Goal: Task Accomplishment & Management: Use online tool/utility

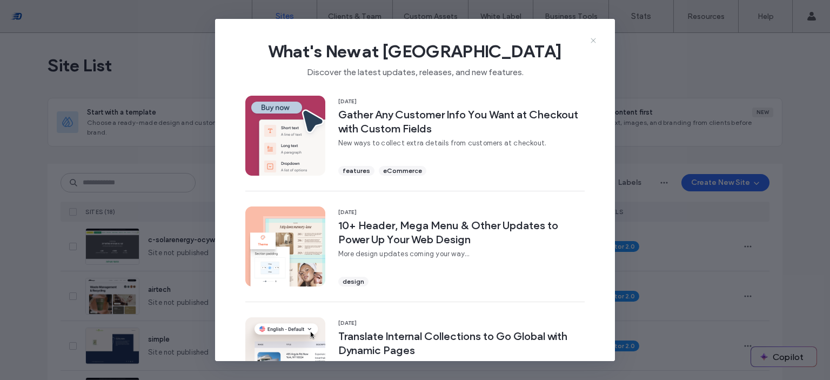
click at [593, 39] on icon at bounding box center [593, 40] width 9 height 9
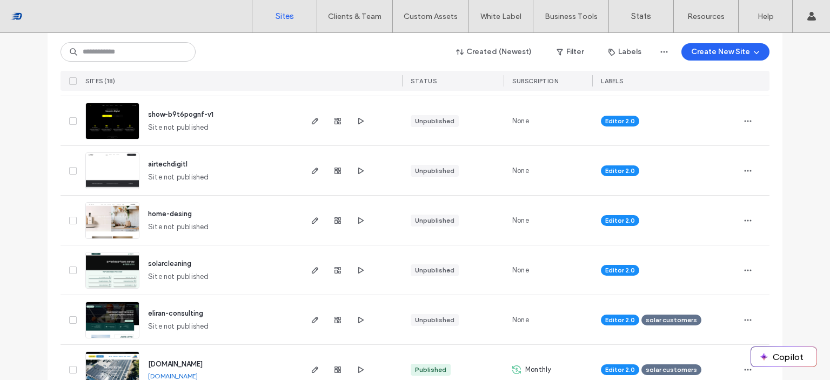
scroll to position [378, 0]
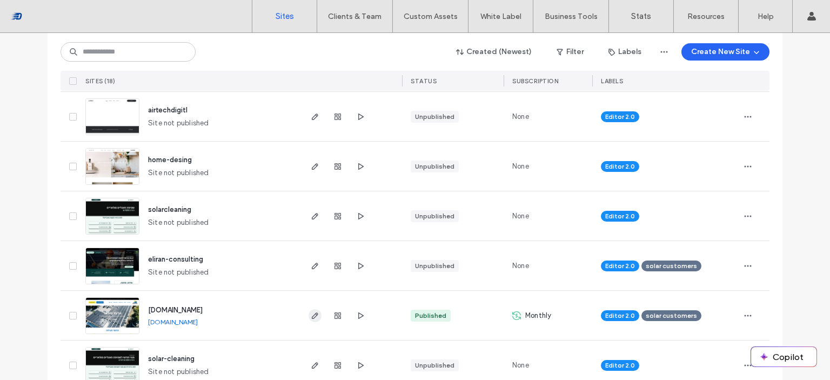
click at [312, 317] on icon "button" at bounding box center [315, 315] width 9 height 9
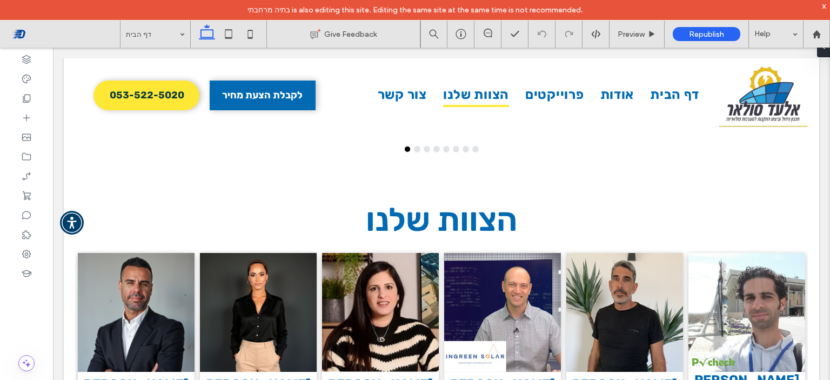
scroll to position [1783, 0]
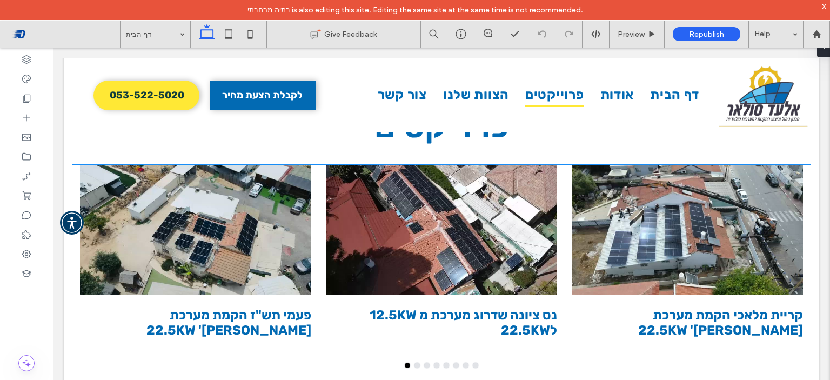
click at [479, 219] on div at bounding box center [441, 230] width 231 height 130
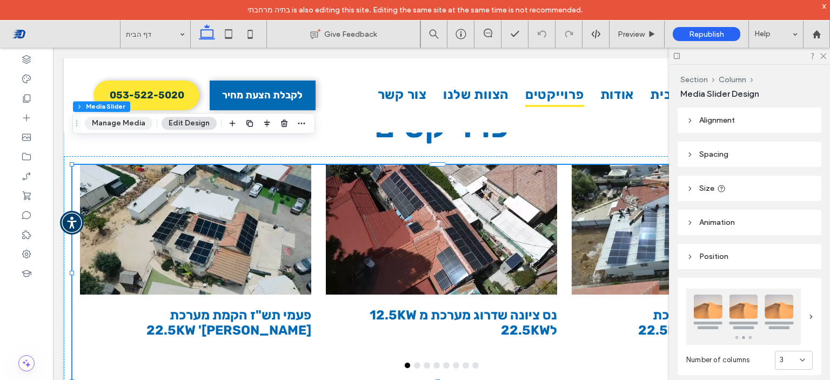
click at [125, 128] on button "Manage Media" at bounding box center [119, 123] width 68 height 13
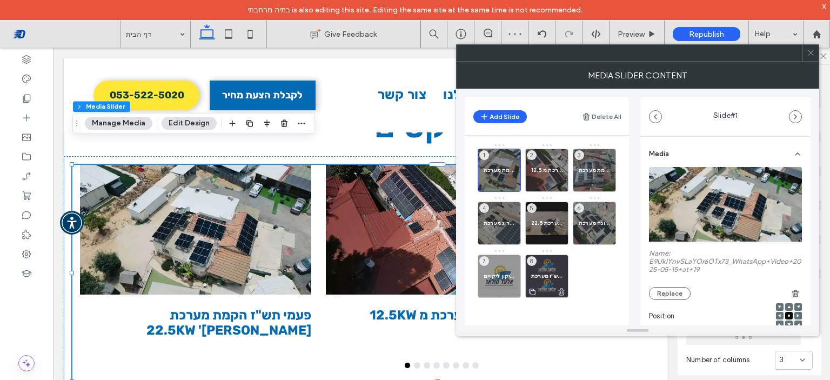
click at [560, 274] on span "פעמי תש"ז מערכת [PERSON_NAME]' 22.5 קילו" at bounding box center [546, 275] width 31 height 7
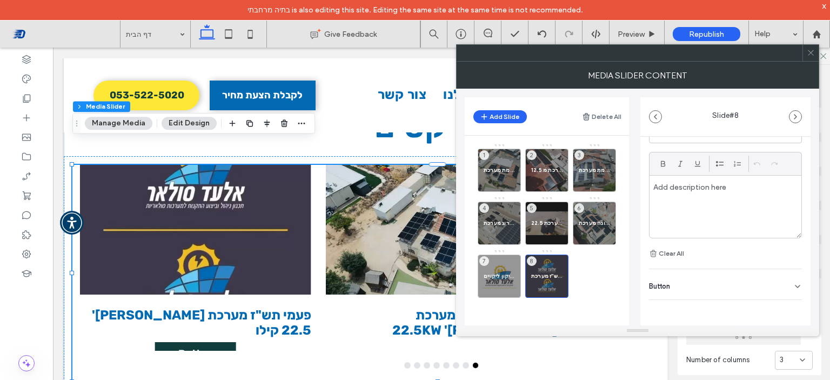
click at [762, 283] on div "Button" at bounding box center [725, 284] width 153 height 30
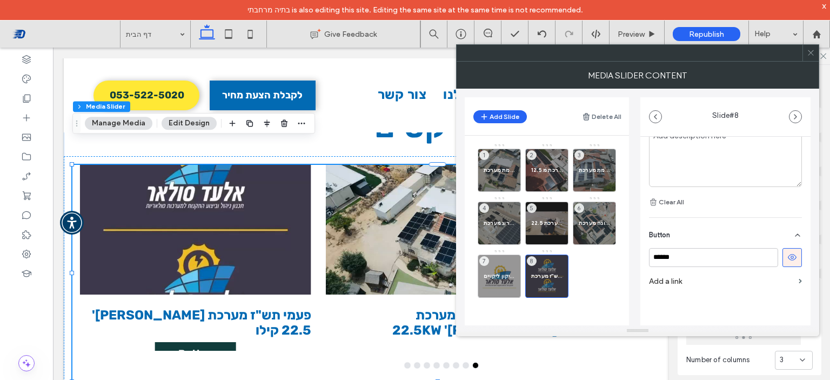
click at [786, 262] on button at bounding box center [791, 257] width 19 height 19
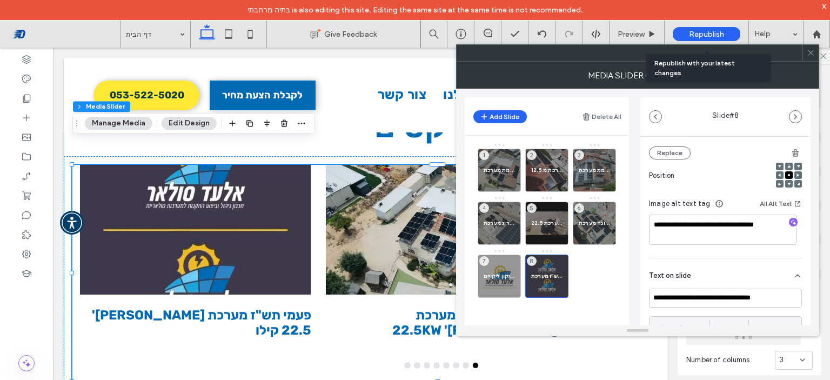
click at [701, 30] on span "Republish" at bounding box center [706, 34] width 35 height 9
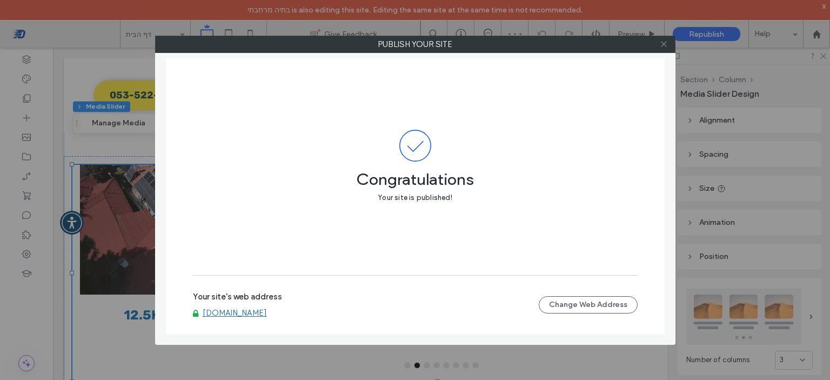
click at [661, 46] on icon at bounding box center [664, 44] width 8 height 8
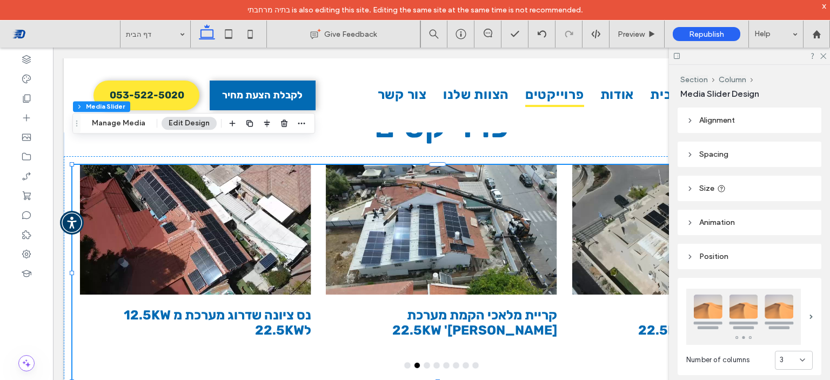
click at [240, 307] on h3 "נס ציונה שדרוג מערכת מ 12.5KW ל22.5KW" at bounding box center [195, 322] width 231 height 30
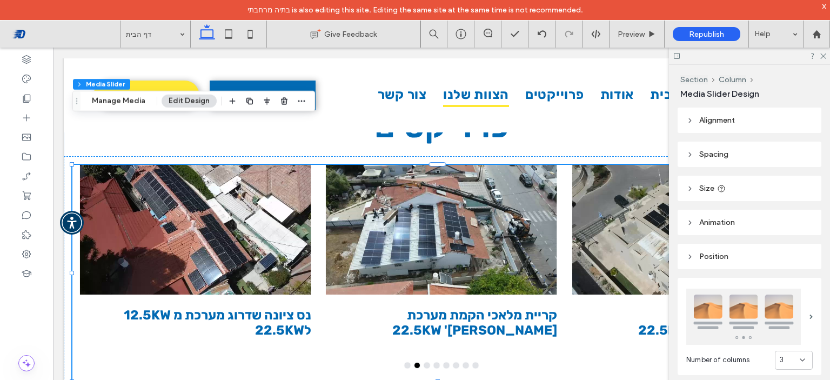
scroll to position [1729, 0]
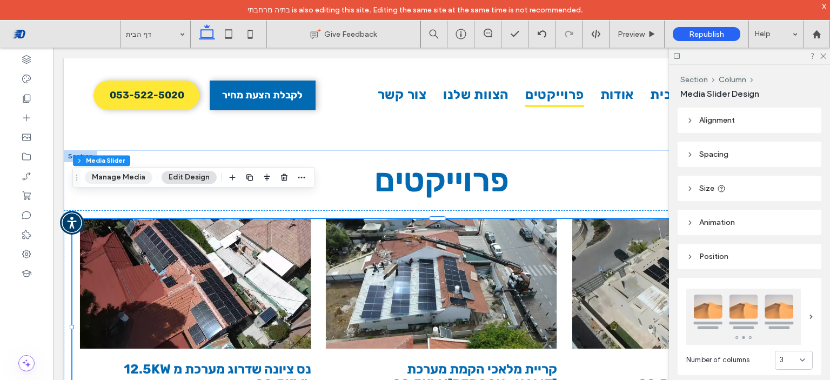
drag, startPoint x: 117, startPoint y: 179, endPoint x: 338, endPoint y: 131, distance: 226.7
click at [117, 179] on button "Manage Media" at bounding box center [119, 177] width 68 height 13
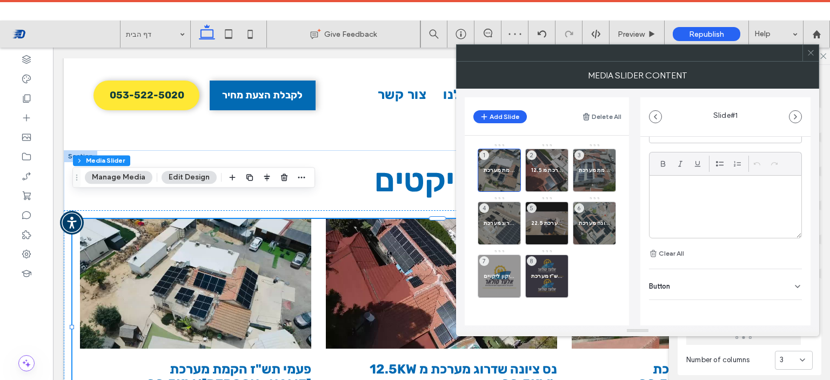
click at [747, 280] on div "Button" at bounding box center [725, 284] width 153 height 30
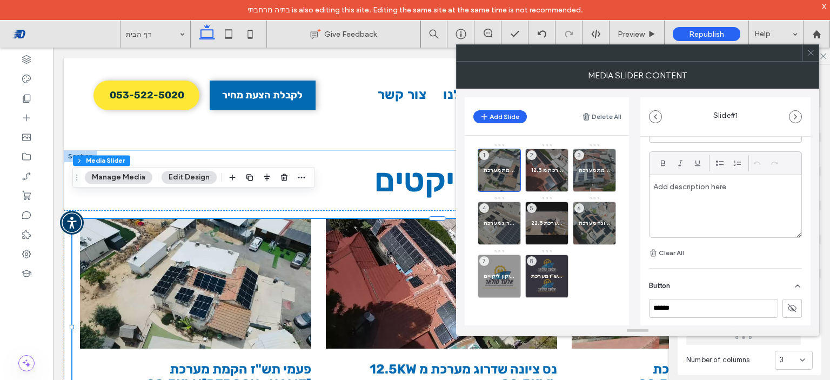
scroll to position [357, 0]
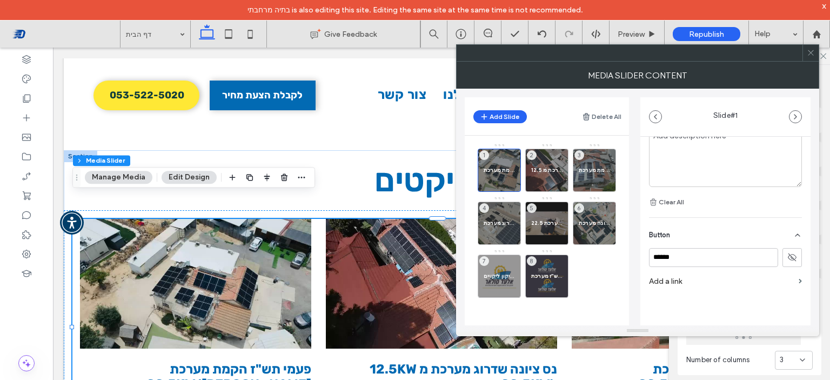
click at [808, 54] on icon at bounding box center [811, 53] width 8 height 8
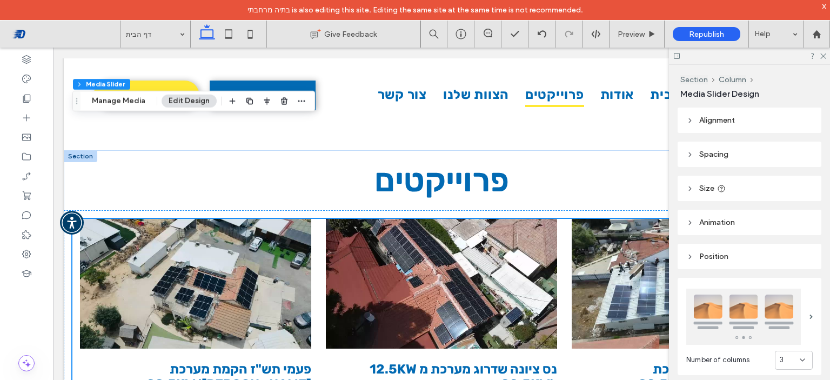
scroll to position [1837, 0]
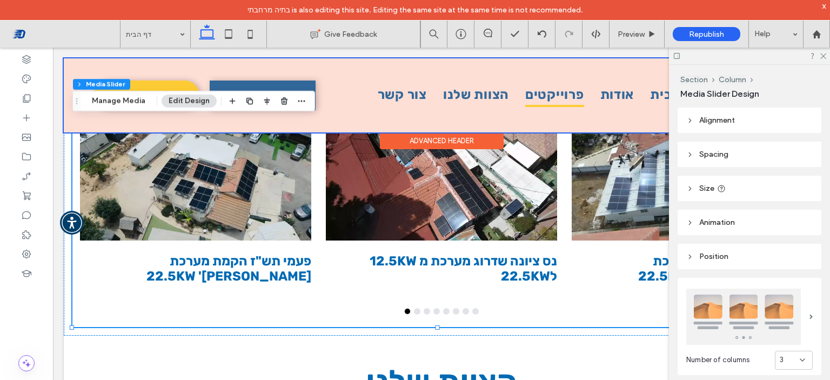
click at [474, 110] on div at bounding box center [441, 95] width 755 height 74
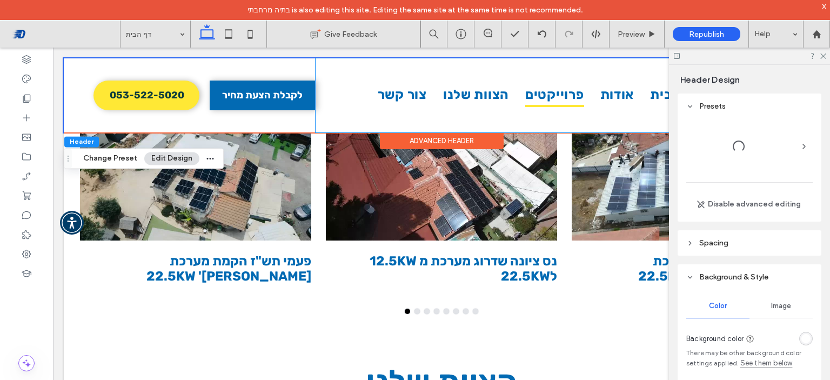
scroll to position [461, 0]
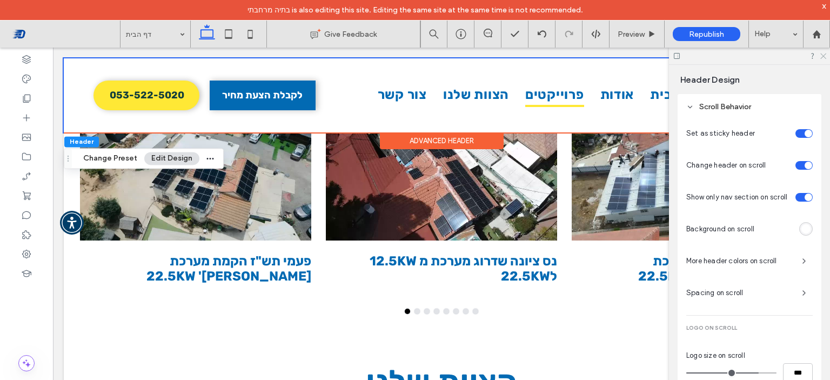
click at [820, 54] on icon at bounding box center [822, 55] width 7 height 7
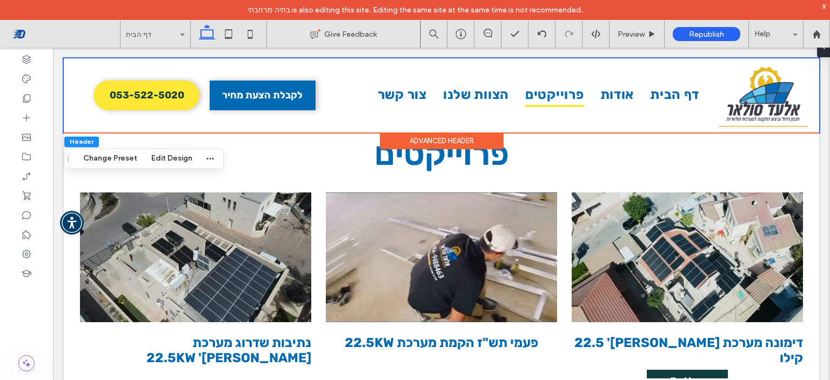
scroll to position [1760, 0]
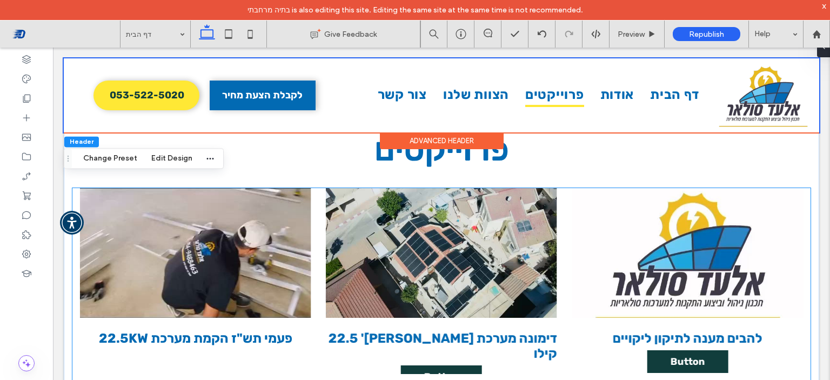
click at [492, 249] on div at bounding box center [441, 253] width 231 height 130
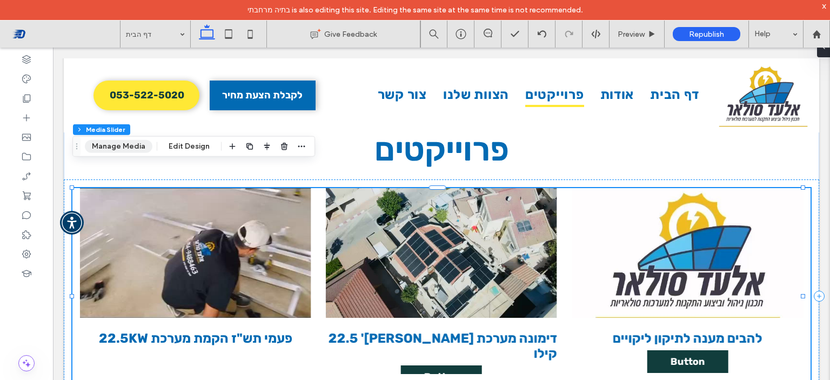
drag, startPoint x: 134, startPoint y: 148, endPoint x: 284, endPoint y: 131, distance: 151.1
click at [134, 148] on button "Manage Media" at bounding box center [119, 146] width 68 height 13
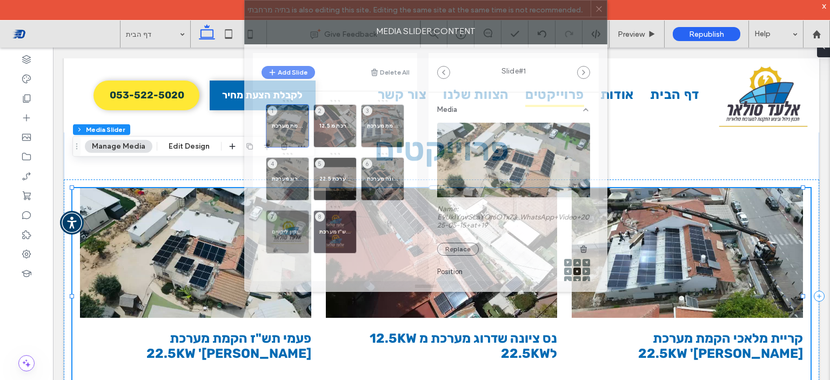
drag, startPoint x: 715, startPoint y: 59, endPoint x: 503, endPoint y: 8, distance: 219.0
click at [503, 8] on div at bounding box center [418, 9] width 346 height 16
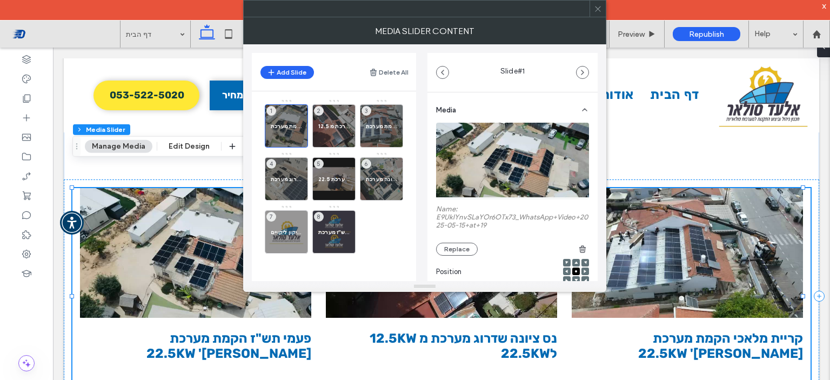
scroll to position [162, 0]
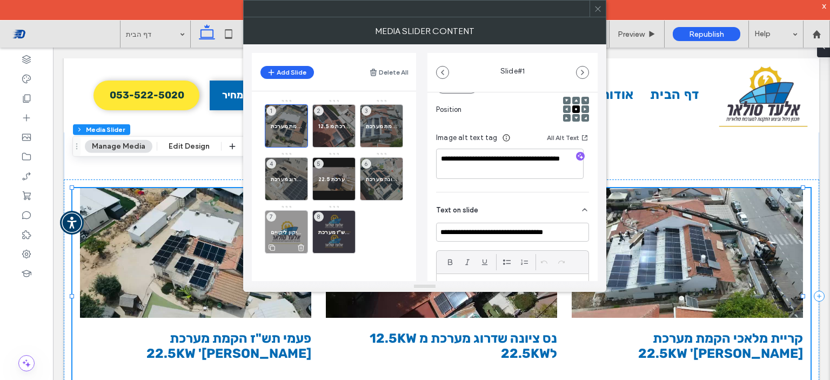
click at [290, 232] on span "להבים מענה לתיקון ליקויים" at bounding box center [286, 232] width 31 height 7
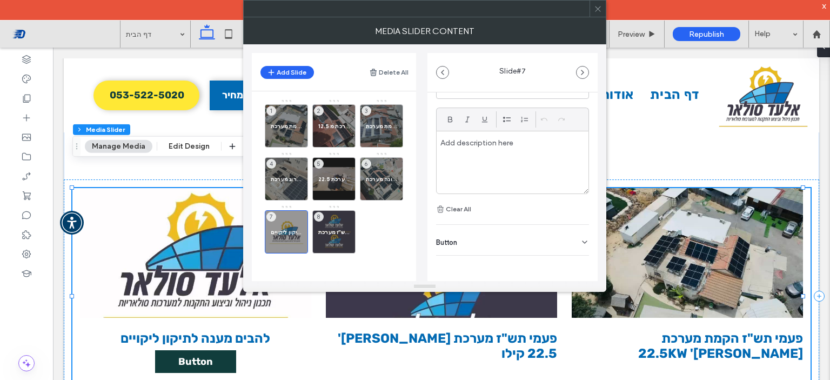
click at [541, 238] on div "Button" at bounding box center [512, 240] width 153 height 30
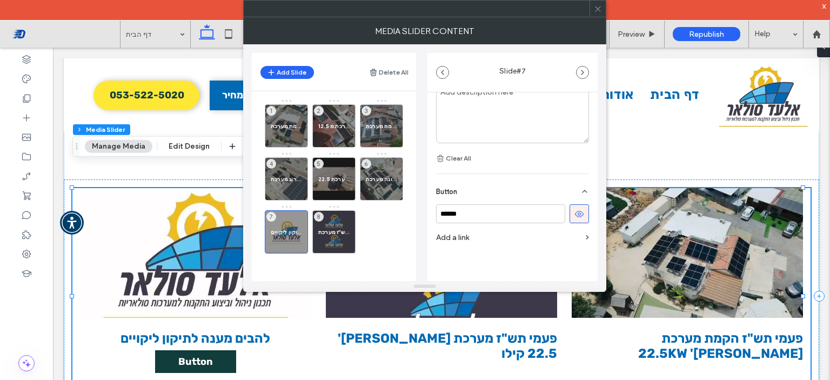
click at [570, 219] on button at bounding box center [579, 213] width 19 height 19
click at [333, 229] on span "פעמי תש"ז מערכת [PERSON_NAME]' 22.5 קילו" at bounding box center [333, 232] width 31 height 7
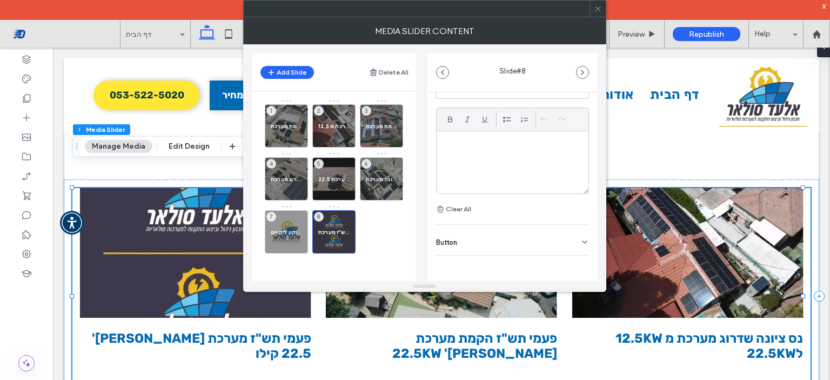
click at [555, 232] on div "Button" at bounding box center [512, 240] width 153 height 30
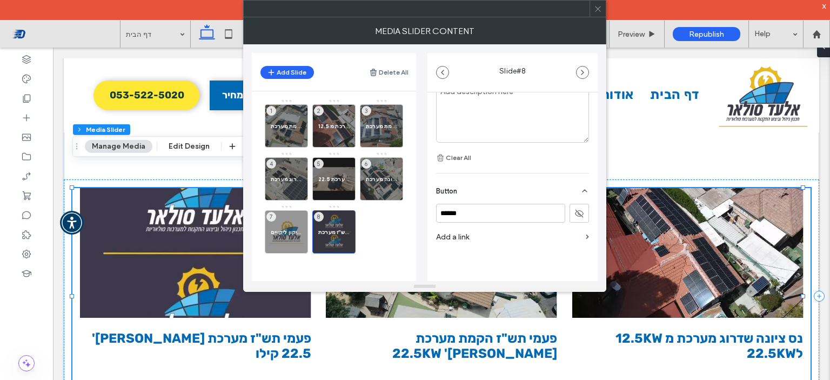
click at [570, 213] on button at bounding box center [579, 213] width 19 height 19
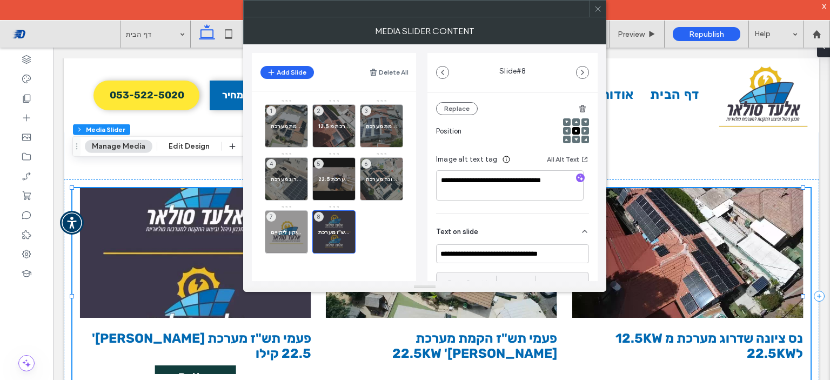
scroll to position [0, 0]
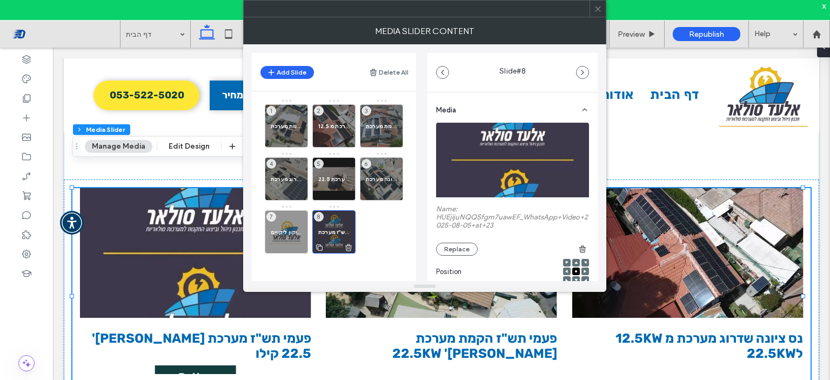
click at [345, 225] on div "פעמי תש"ז מערכת [PERSON_NAME]' 22.5 קילו 8" at bounding box center [333, 231] width 43 height 43
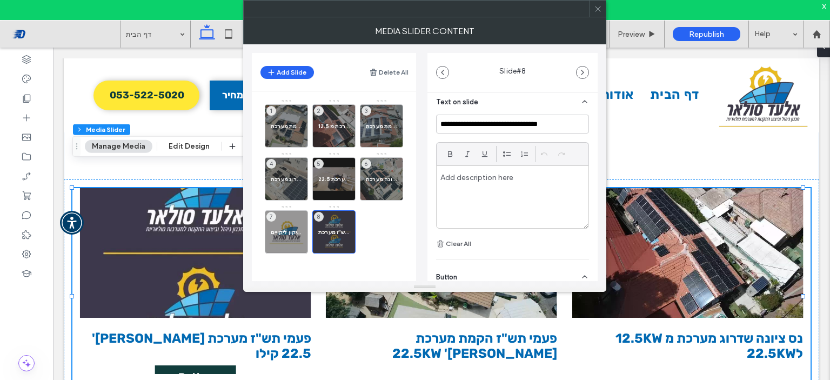
scroll to position [357, 0]
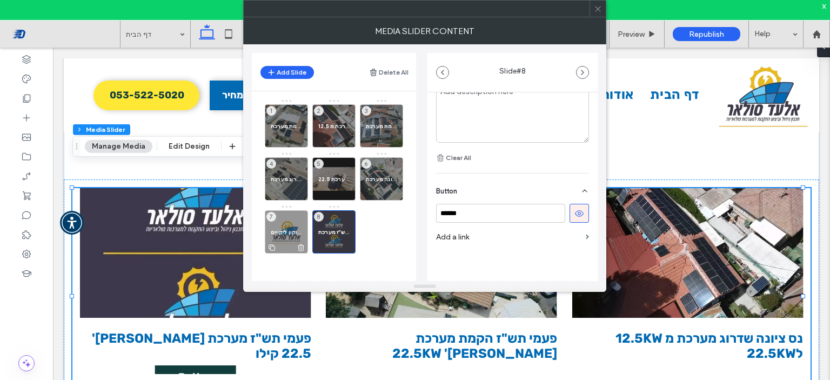
click at [298, 229] on span "להבים מענה לתיקון ליקויים" at bounding box center [286, 232] width 31 height 7
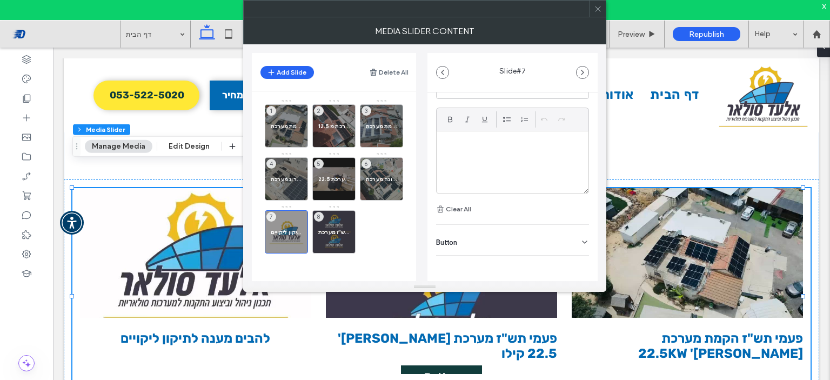
click at [553, 236] on div "Button" at bounding box center [512, 240] width 153 height 30
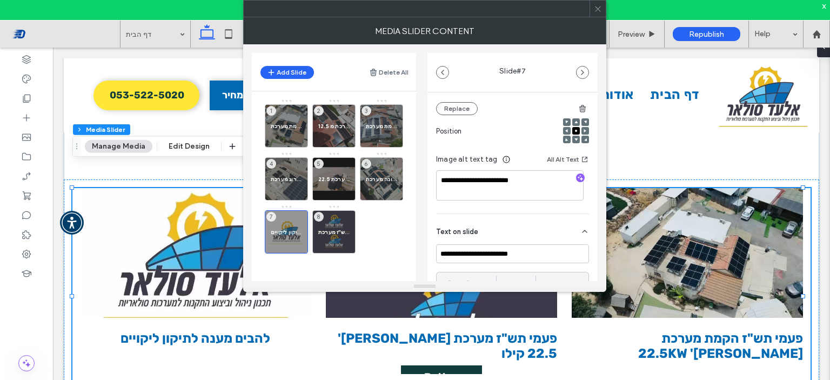
scroll to position [0, 0]
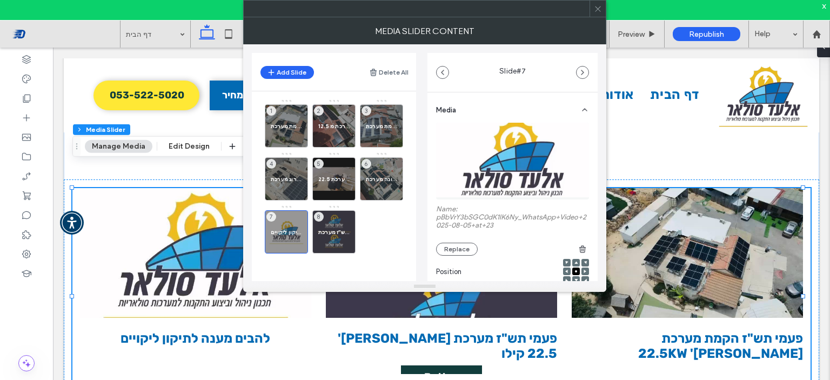
click at [582, 109] on use at bounding box center [584, 110] width 4 height 2
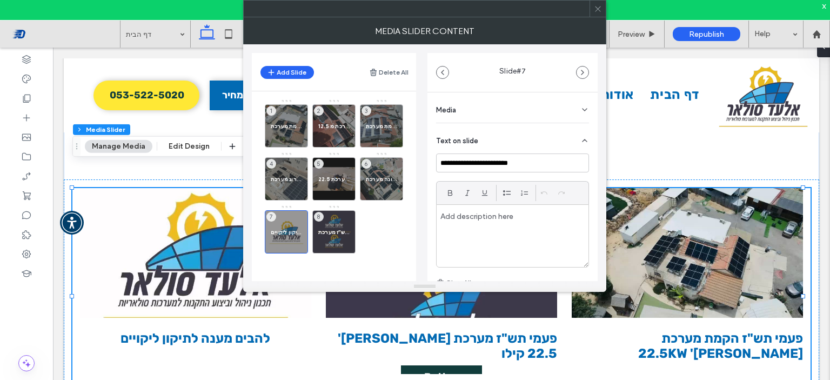
click at [580, 133] on div "Text on slide" at bounding box center [512, 138] width 153 height 30
click at [588, 168] on icon at bounding box center [584, 171] width 9 height 9
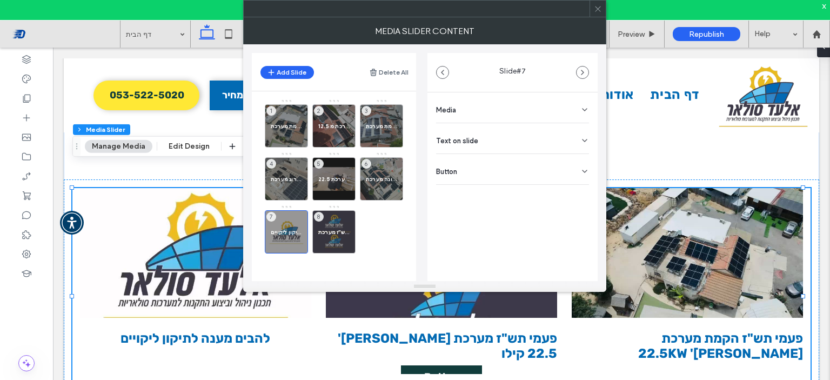
click at [539, 171] on div "Button" at bounding box center [512, 169] width 153 height 30
click at [582, 172] on icon at bounding box center [584, 171] width 9 height 9
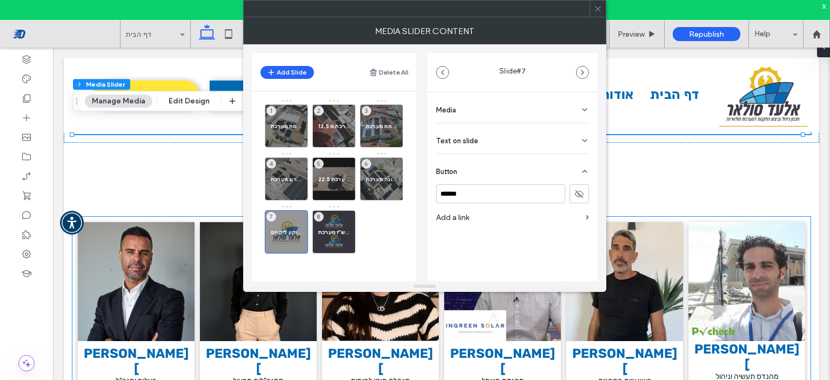
scroll to position [1814, 0]
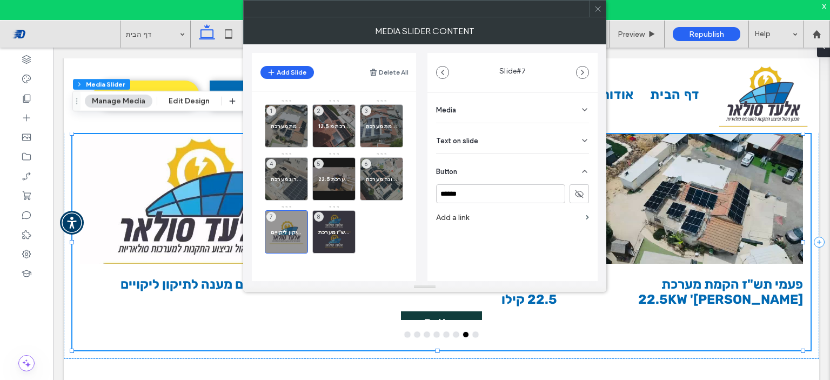
click at [599, 7] on use at bounding box center [597, 8] width 5 height 5
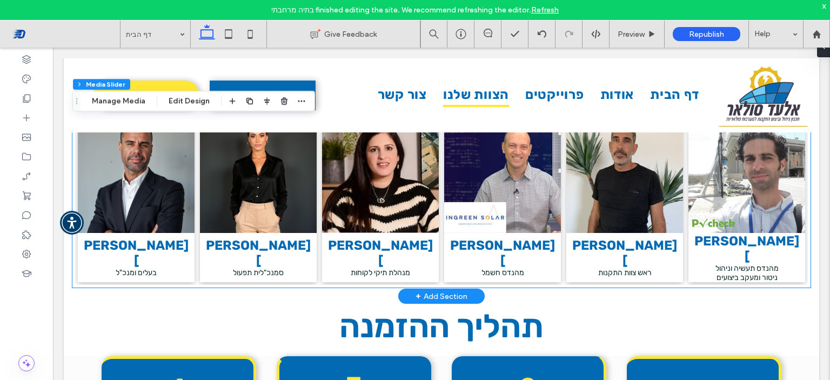
scroll to position [2084, 0]
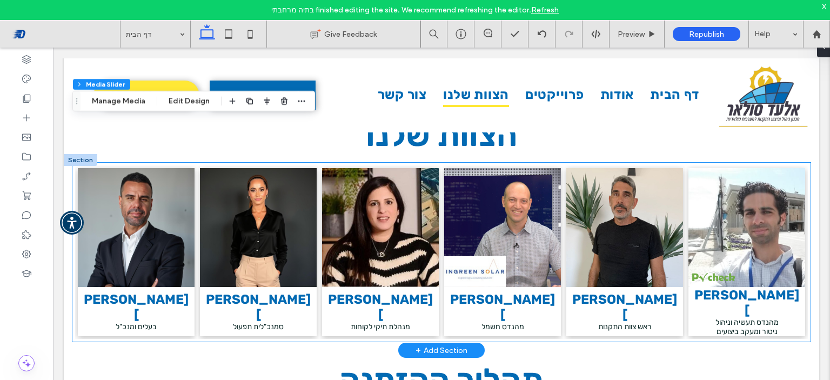
click at [155, 185] on link at bounding box center [136, 227] width 117 height 119
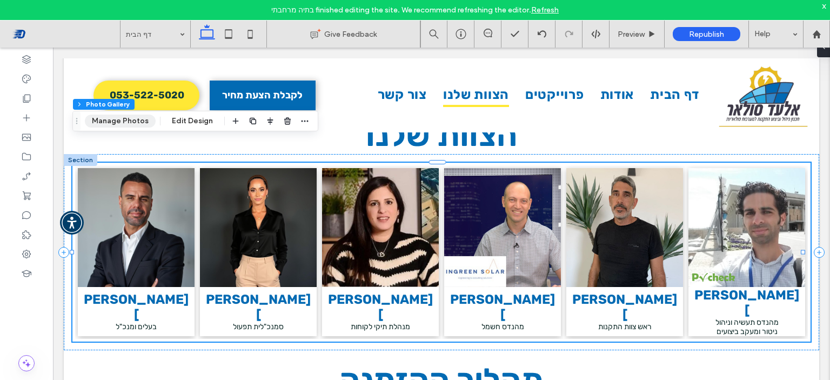
click at [132, 125] on button "Manage Photos" at bounding box center [120, 121] width 71 height 13
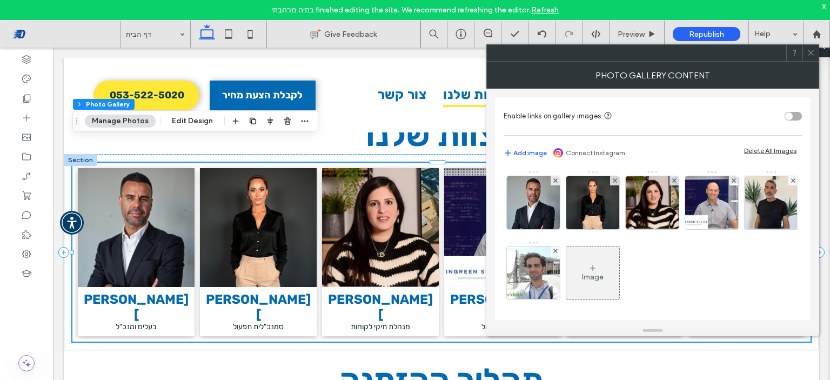
click at [808, 56] on icon at bounding box center [811, 53] width 8 height 8
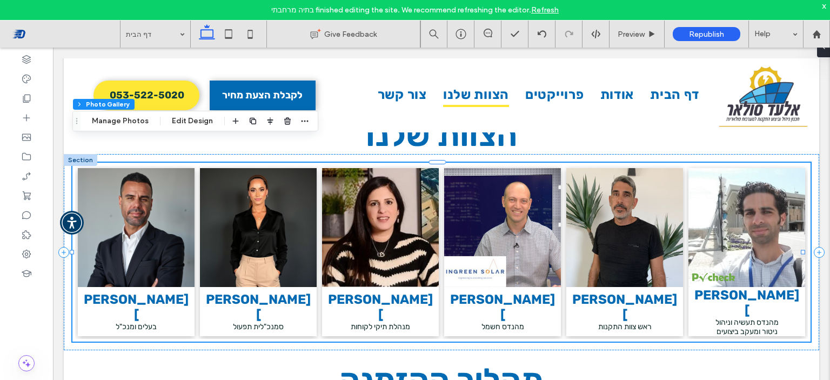
scroll to position [1868, 0]
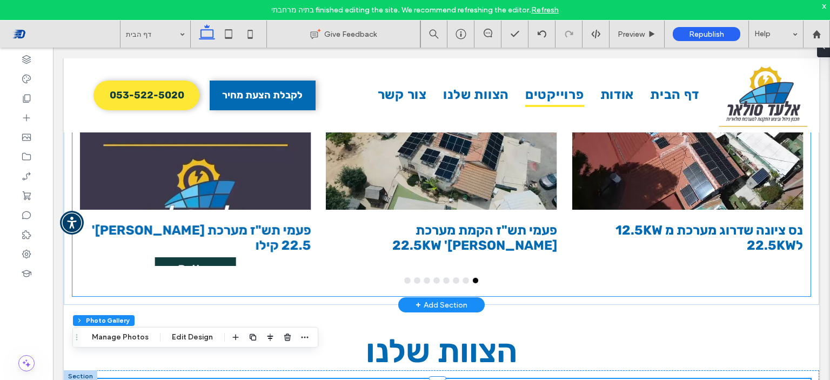
click at [255, 177] on div at bounding box center [195, 145] width 231 height 130
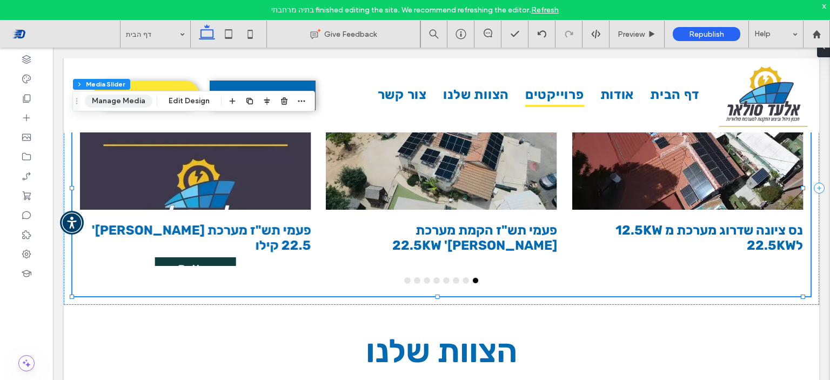
drag, startPoint x: 120, startPoint y: 100, endPoint x: 272, endPoint y: 82, distance: 152.9
click at [120, 100] on button "Manage Media" at bounding box center [119, 101] width 68 height 13
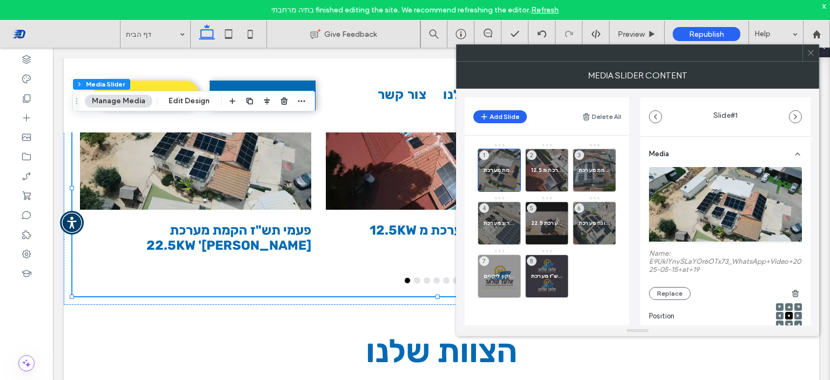
scroll to position [305, 0]
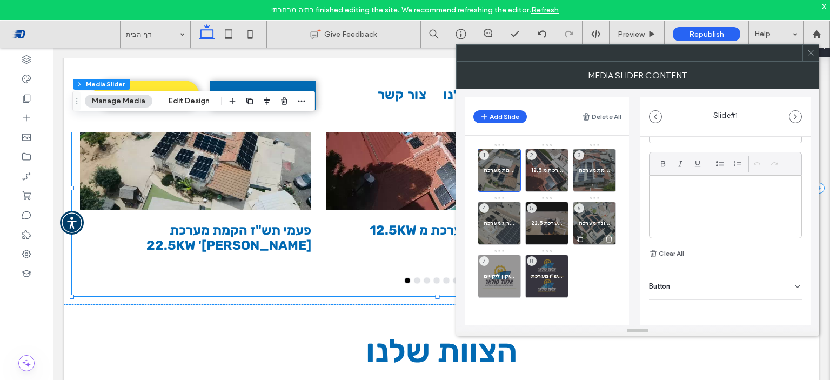
click at [590, 224] on span "דימונה מערכת [PERSON_NAME]' 22.5 קילו" at bounding box center [594, 222] width 31 height 7
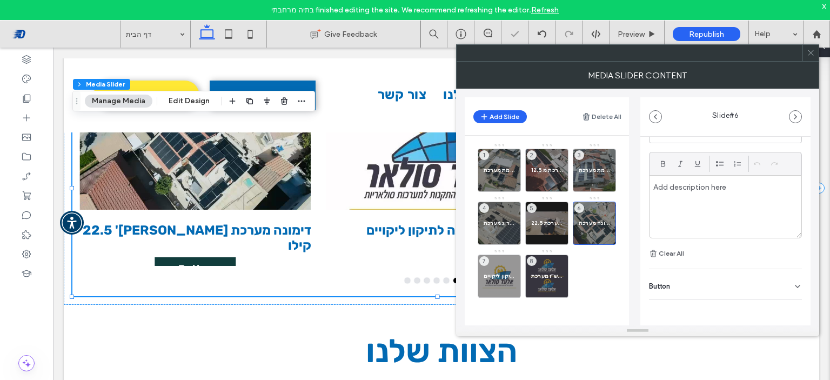
click at [743, 283] on div "Button" at bounding box center [725, 284] width 153 height 30
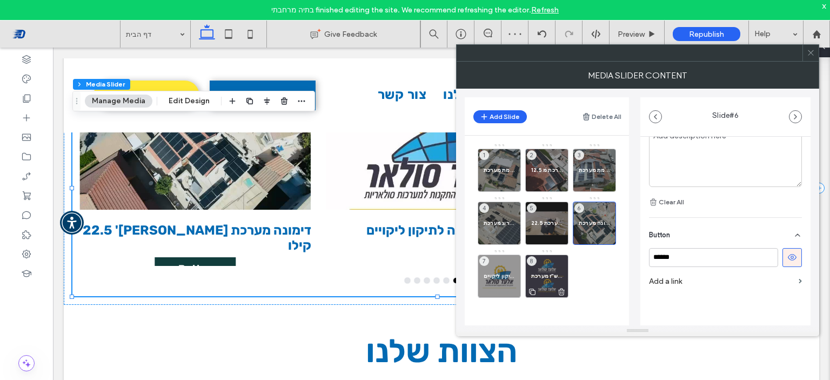
click at [551, 264] on div "פעמי תש"ז מערכת [PERSON_NAME]' 22.5 קילו 8" at bounding box center [546, 275] width 43 height 43
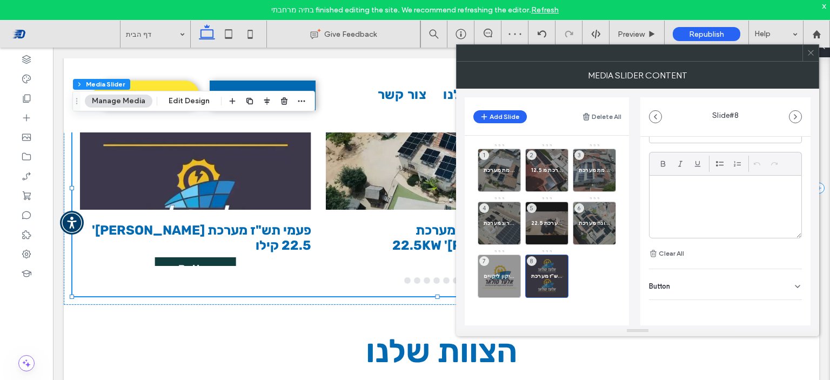
click at [724, 280] on div "Button" at bounding box center [725, 284] width 153 height 30
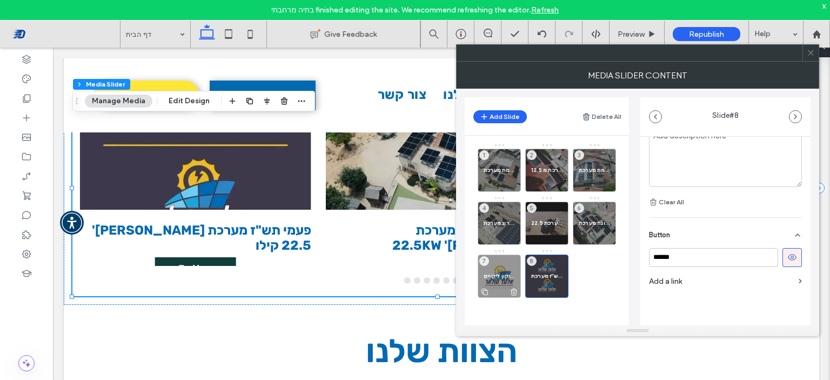
click at [498, 266] on div "להבים מענה לתיקון ליקויים 7" at bounding box center [499, 275] width 43 height 43
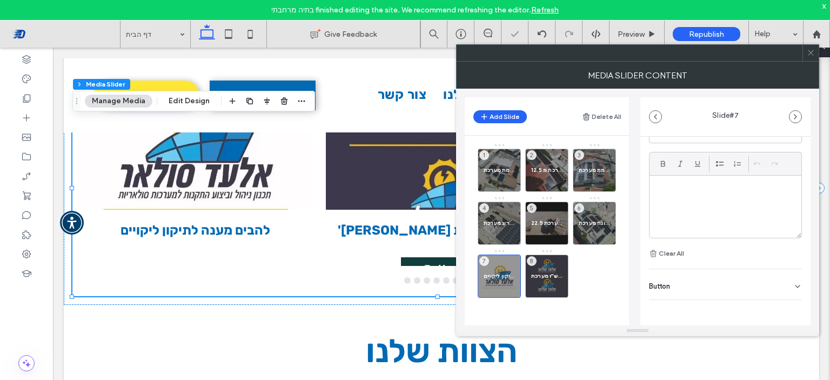
click at [714, 279] on div "Button" at bounding box center [725, 284] width 153 height 30
click at [789, 254] on icon at bounding box center [792, 257] width 10 height 10
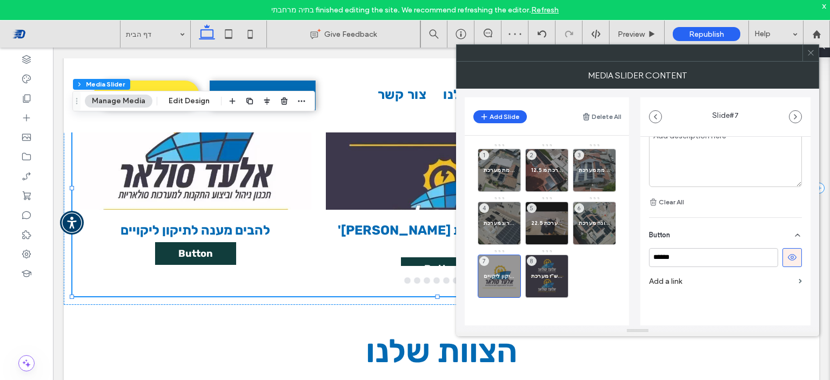
click at [788, 257] on use at bounding box center [792, 257] width 9 height 6
click at [546, 276] on span "פעמי תש"ז מערכת [PERSON_NAME]' 22.5 קילו" at bounding box center [546, 275] width 31 height 7
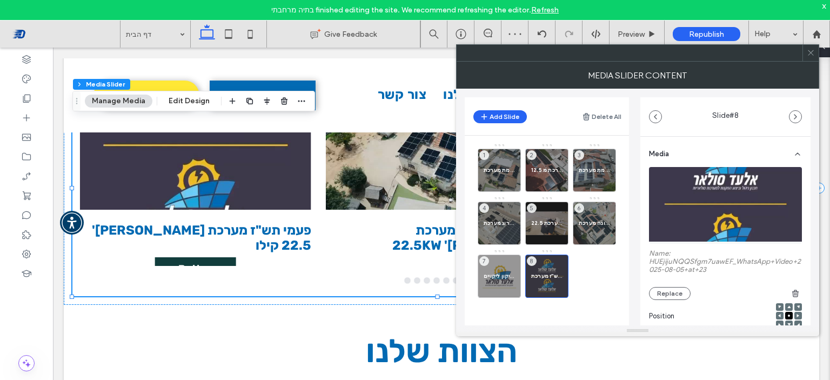
scroll to position [305, 0]
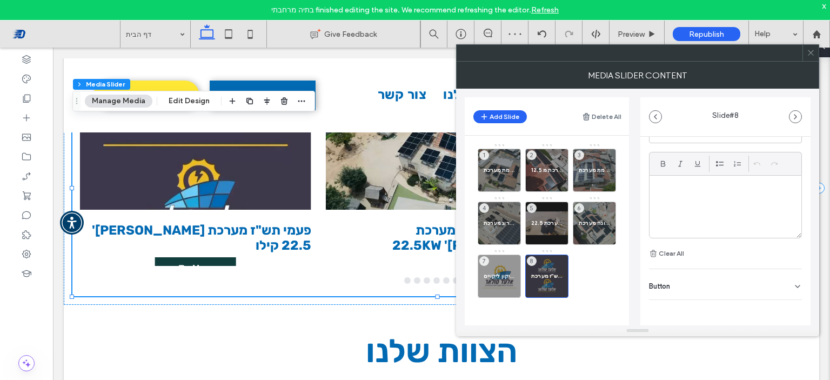
click at [791, 275] on div "Button" at bounding box center [725, 284] width 153 height 30
click at [787, 261] on icon at bounding box center [792, 258] width 10 height 10
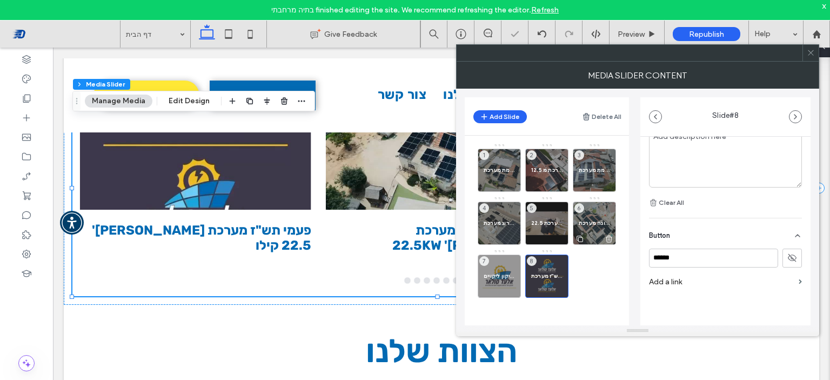
click at [594, 222] on span "דימונה מערכת [PERSON_NAME]' 22.5 קילו" at bounding box center [594, 222] width 31 height 7
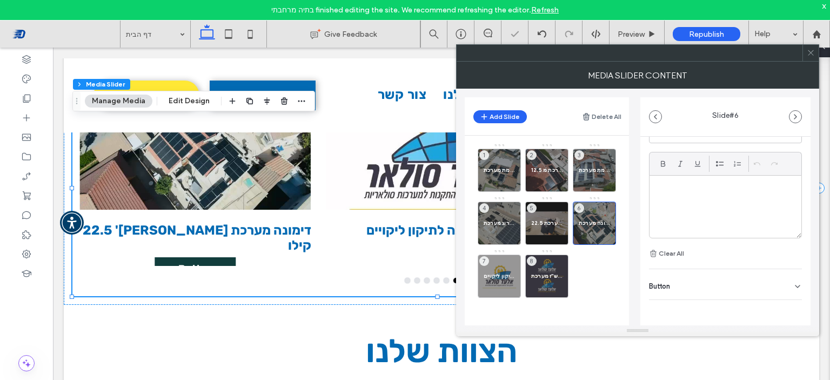
click at [769, 278] on div "Button" at bounding box center [725, 284] width 153 height 30
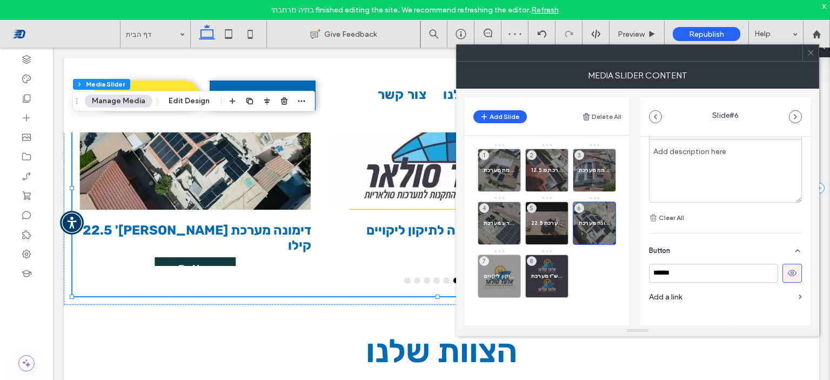
click at [790, 274] on use at bounding box center [792, 273] width 9 height 6
click at [547, 223] on span "פעמי תש"ז הקמת מערכת 22.5KW" at bounding box center [546, 222] width 31 height 7
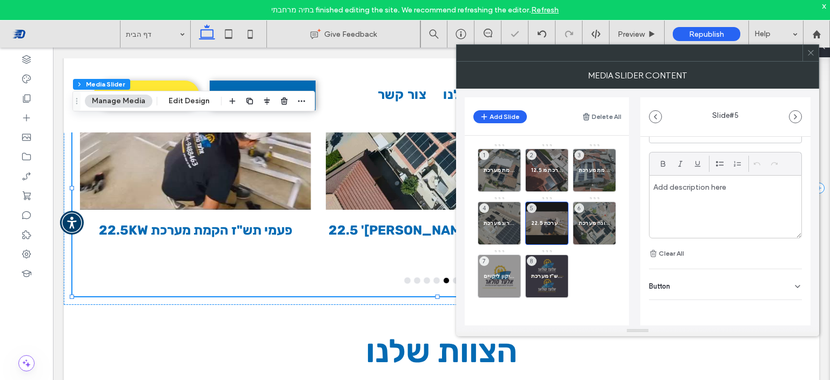
click at [776, 277] on div "Button" at bounding box center [725, 284] width 153 height 30
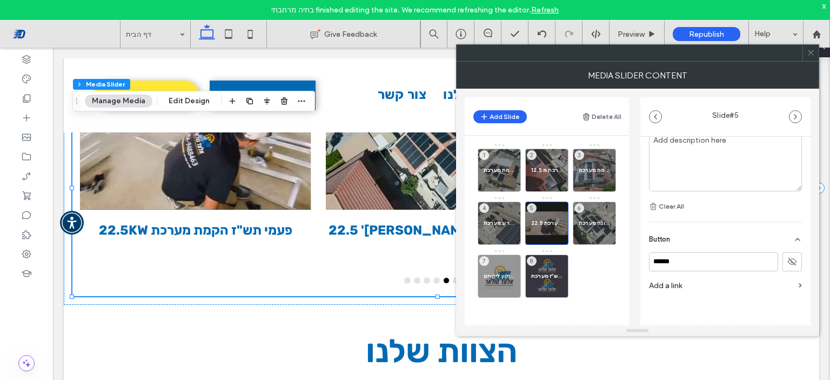
click at [788, 265] on use at bounding box center [792, 262] width 9 height 8
click at [788, 265] on use at bounding box center [792, 261] width 9 height 6
click at [506, 222] on span "נתיבות שדרוג מערכת [PERSON_NAME]' 22.5KW" at bounding box center [499, 222] width 31 height 7
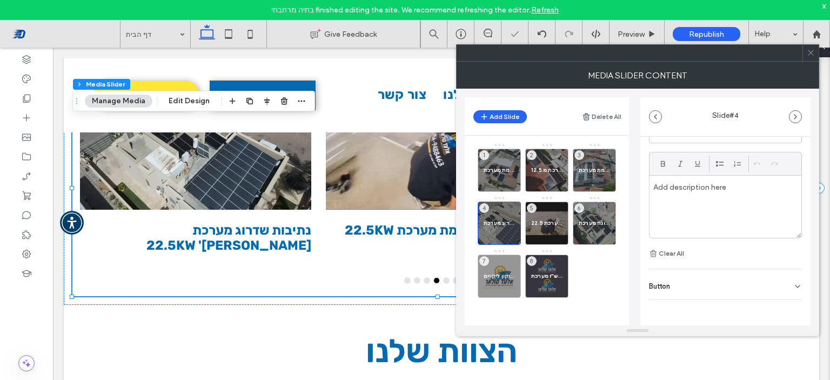
click at [786, 282] on div "Button" at bounding box center [725, 284] width 153 height 30
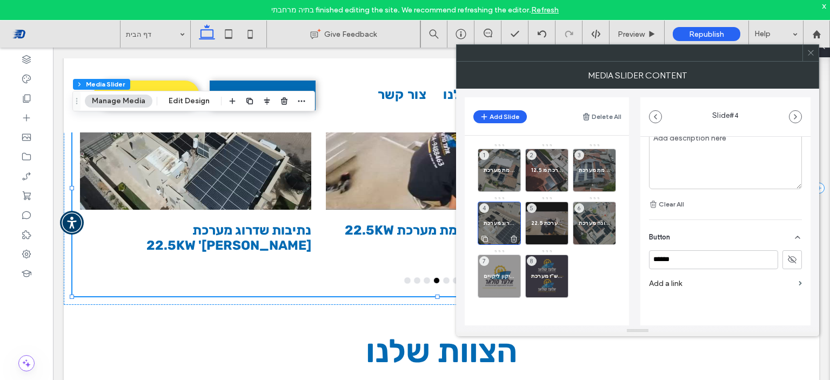
click at [506, 223] on span "נתיבות שדרוג מערכת [PERSON_NAME]' 22.5KW" at bounding box center [499, 222] width 31 height 7
click at [605, 171] on span "קריית מלאכי הקמת מערכת [PERSON_NAME]' 22.5KW" at bounding box center [594, 169] width 31 height 7
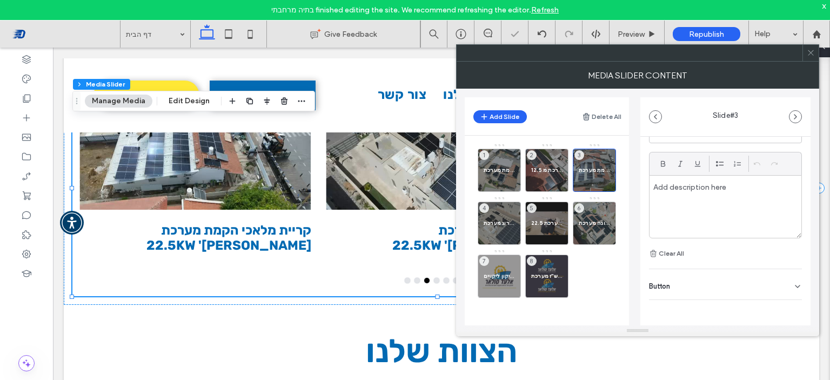
click at [728, 281] on div "Button" at bounding box center [725, 284] width 153 height 30
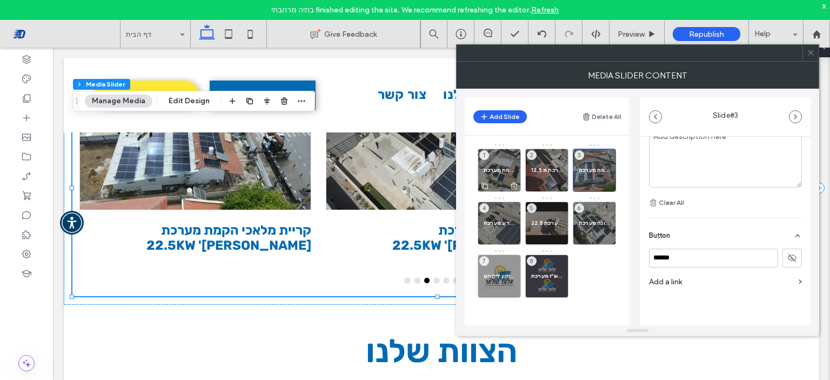
click at [506, 172] on span "פעמי תש"ז הקמת מערכת [PERSON_NAME]' 22.5KW" at bounding box center [499, 169] width 31 height 7
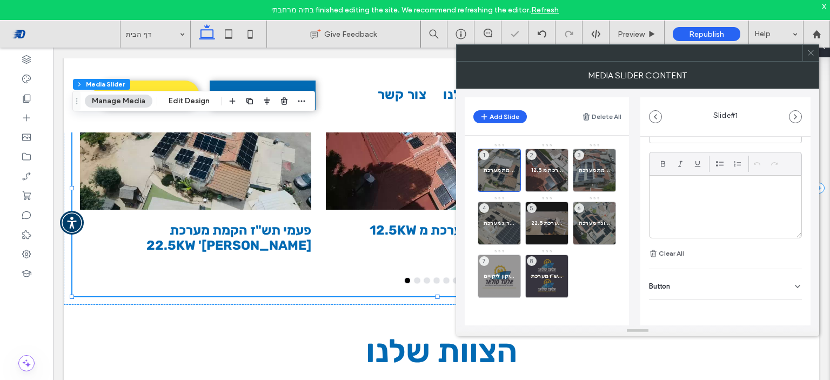
click at [741, 280] on div "Button" at bounding box center [725, 284] width 153 height 30
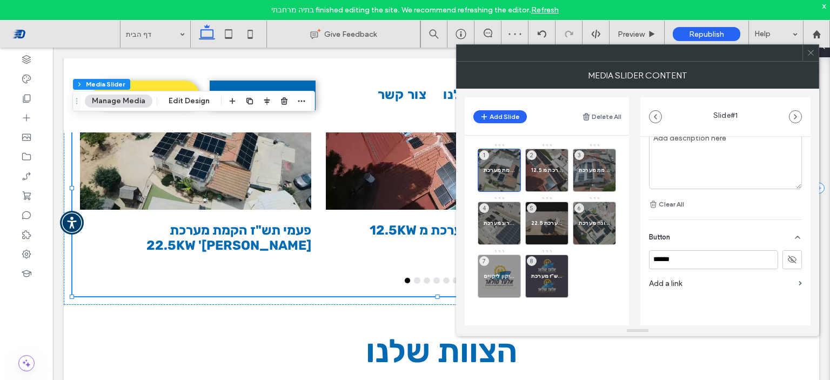
click at [809, 52] on icon at bounding box center [811, 53] width 8 height 8
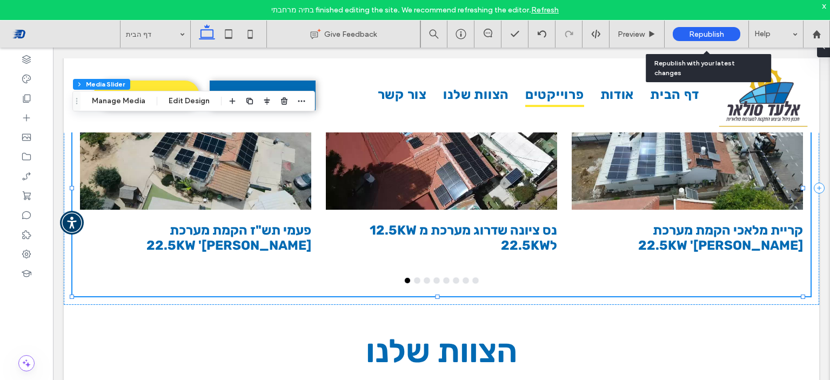
click at [716, 34] on span "Republish" at bounding box center [706, 34] width 35 height 9
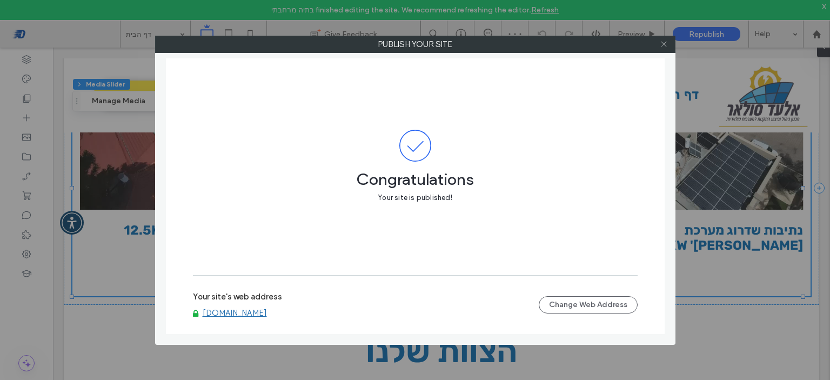
click at [660, 44] on icon at bounding box center [664, 44] width 8 height 8
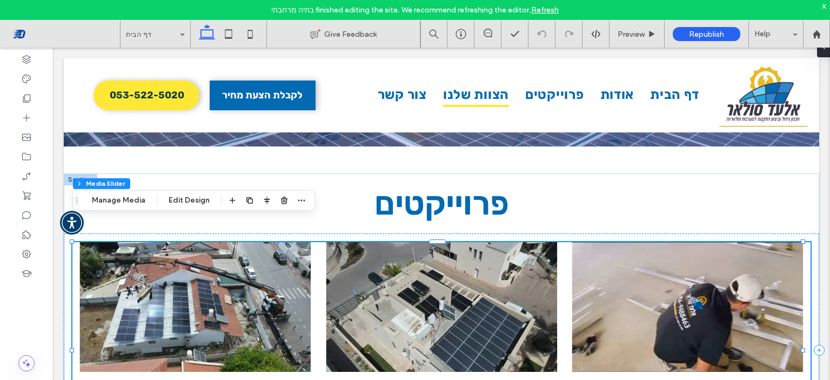
scroll to position [1814, 0]
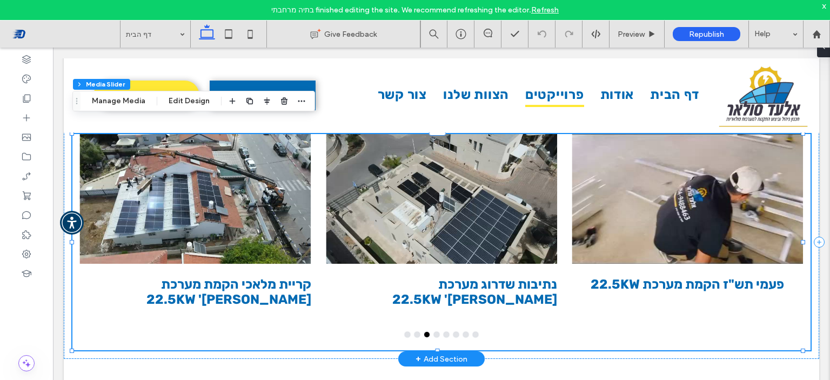
click at [433, 226] on div at bounding box center [441, 199] width 231 height 130
click at [136, 95] on button "Manage Media" at bounding box center [119, 101] width 68 height 13
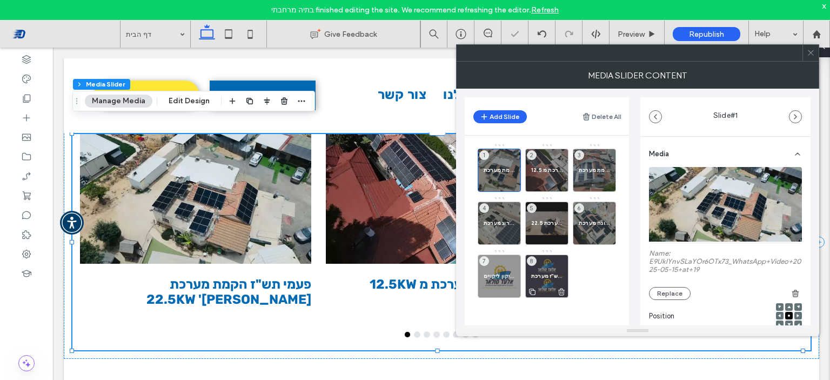
click at [555, 270] on div "פעמי תש"ז מערכת [PERSON_NAME]' 22.5 קילו 8" at bounding box center [546, 275] width 43 height 43
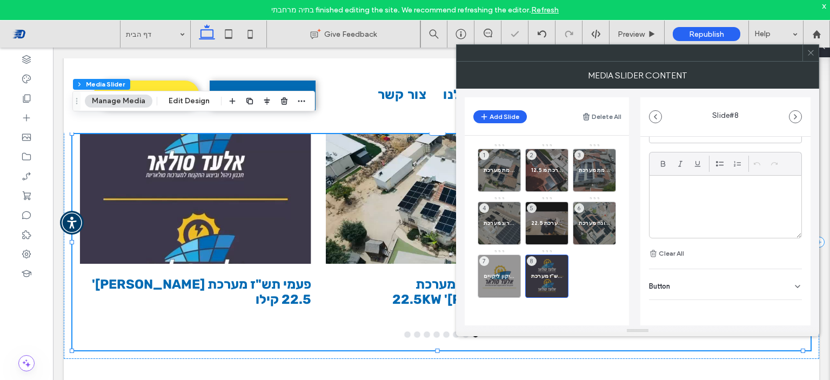
scroll to position [89, 0]
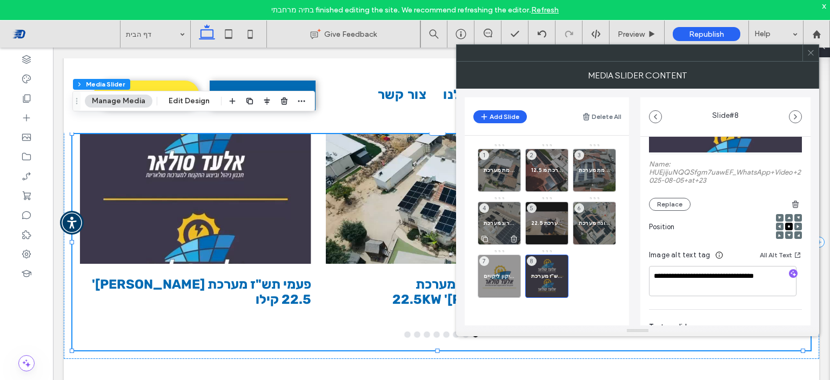
click at [507, 116] on button "Add Slide" at bounding box center [499, 116] width 53 height 13
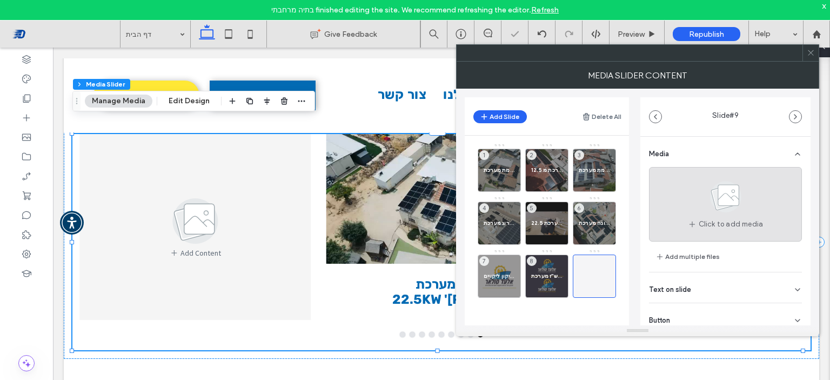
click at [709, 215] on span at bounding box center [726, 199] width 54 height 40
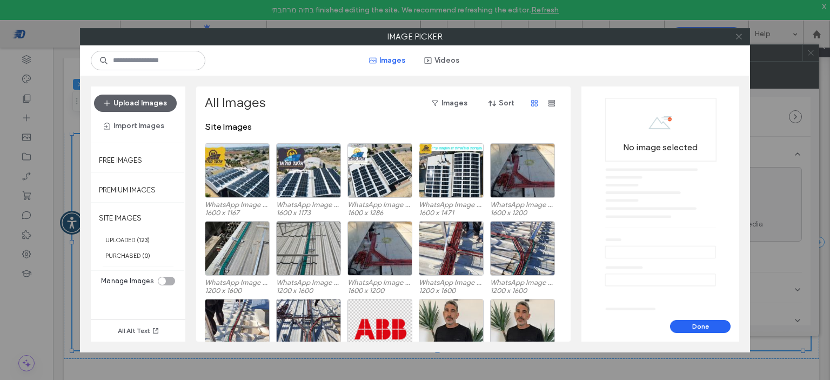
click at [735, 38] on icon at bounding box center [739, 36] width 8 height 8
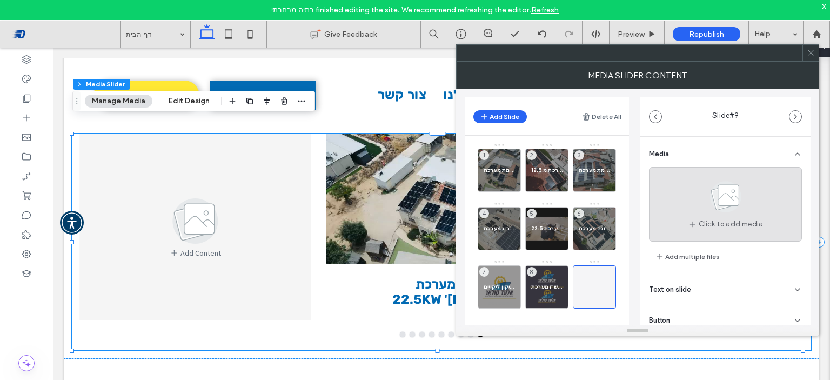
click at [719, 183] on use at bounding box center [725, 196] width 31 height 31
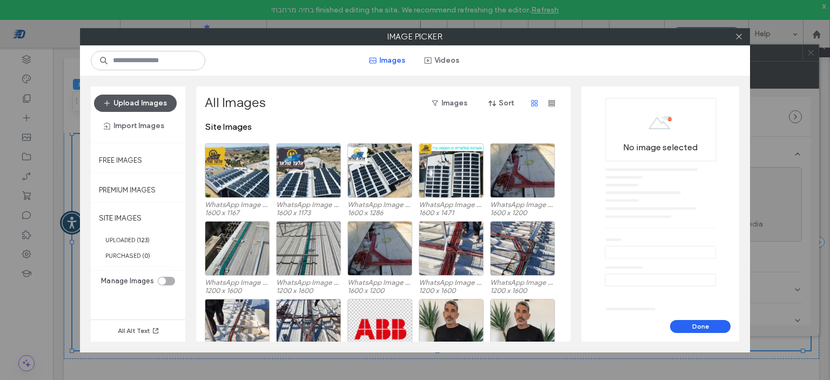
click at [153, 103] on button "Upload Images" at bounding box center [135, 103] width 83 height 17
click at [739, 37] on icon at bounding box center [739, 36] width 8 height 8
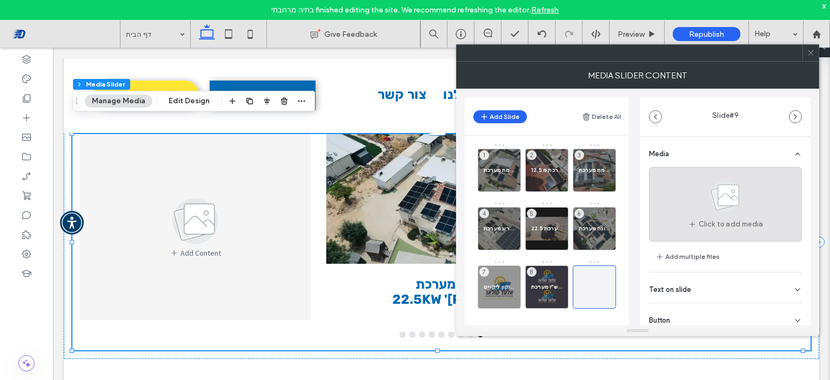
click at [702, 219] on span "Click to add media" at bounding box center [731, 224] width 65 height 11
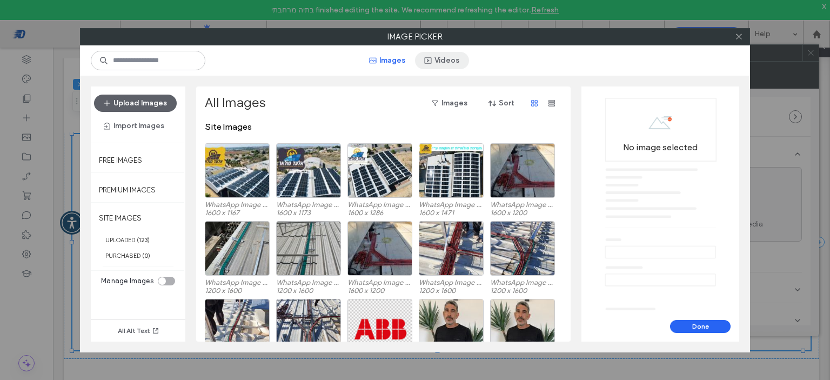
click at [447, 55] on button "Videos" at bounding box center [442, 60] width 54 height 17
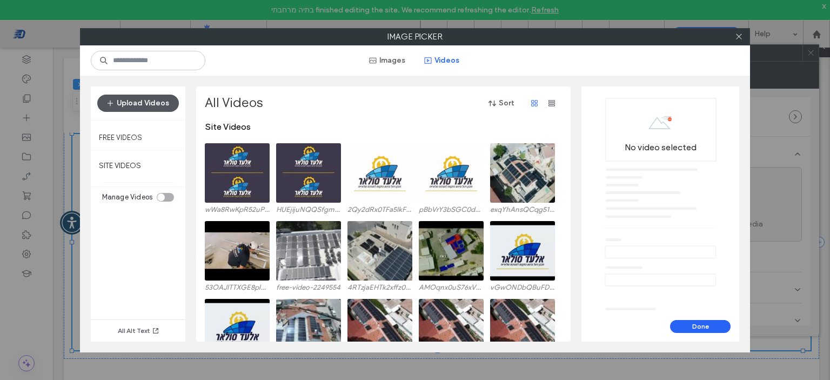
click at [166, 105] on button "Upload Videos" at bounding box center [138, 103] width 82 height 17
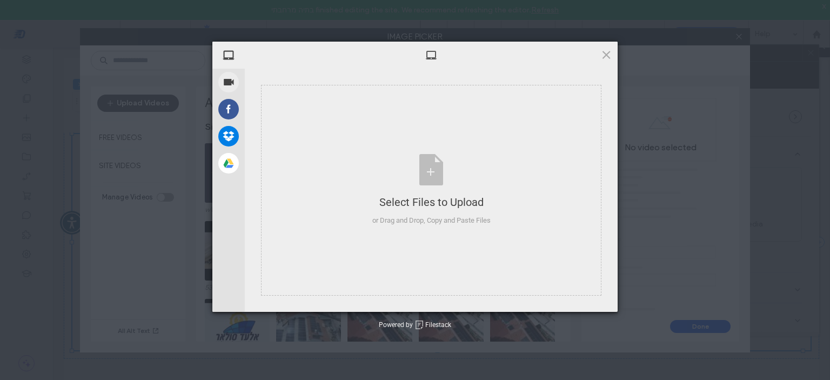
click at [137, 103] on div "My Device Record Video Facebook Dropbox Google Drive Select Files to Upload or …" at bounding box center [415, 190] width 830 height 380
click at [478, 205] on div "Select Files to Upload" at bounding box center [431, 202] width 118 height 15
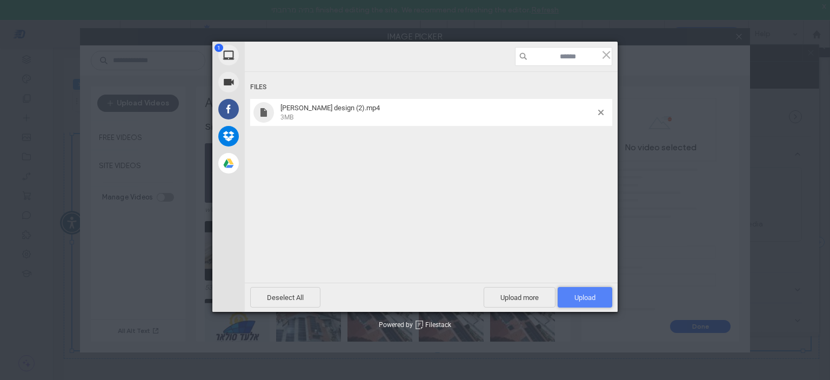
click at [588, 294] on span "Upload 1" at bounding box center [584, 297] width 21 height 8
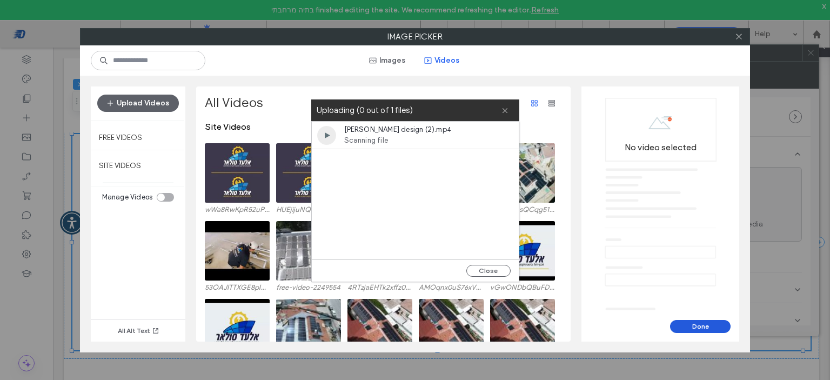
click at [682, 324] on button "Done" at bounding box center [700, 326] width 61 height 13
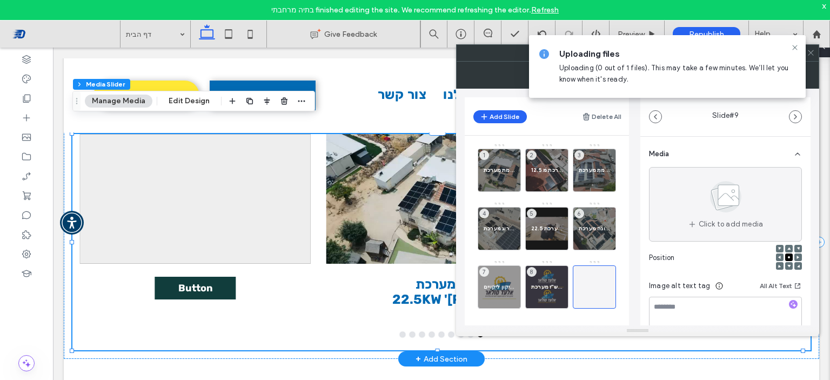
click at [258, 182] on div at bounding box center [195, 199] width 231 height 130
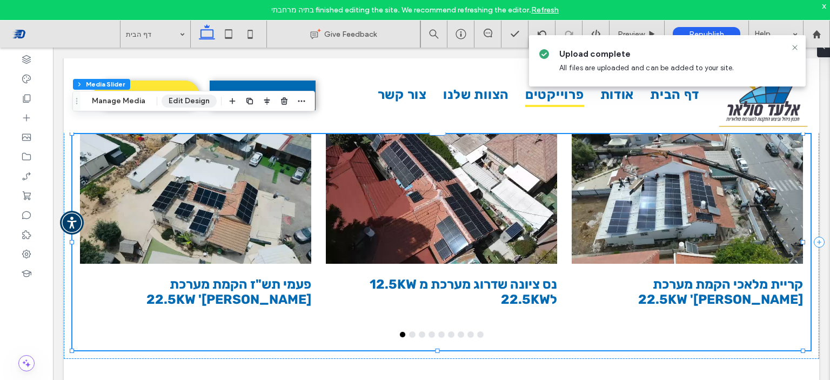
click at [184, 101] on button "Edit Design" at bounding box center [189, 101] width 55 height 13
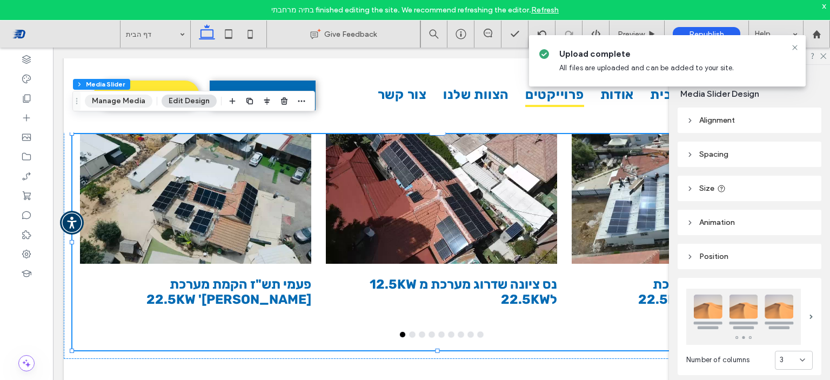
click at [128, 101] on button "Manage Media" at bounding box center [119, 101] width 68 height 13
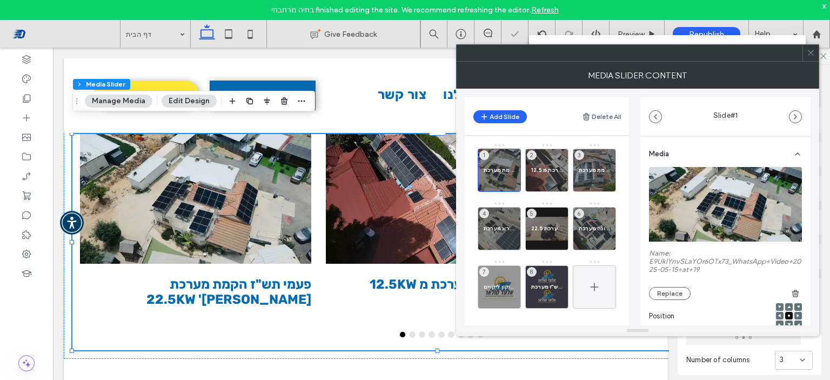
click at [590, 283] on icon at bounding box center [594, 286] width 13 height 13
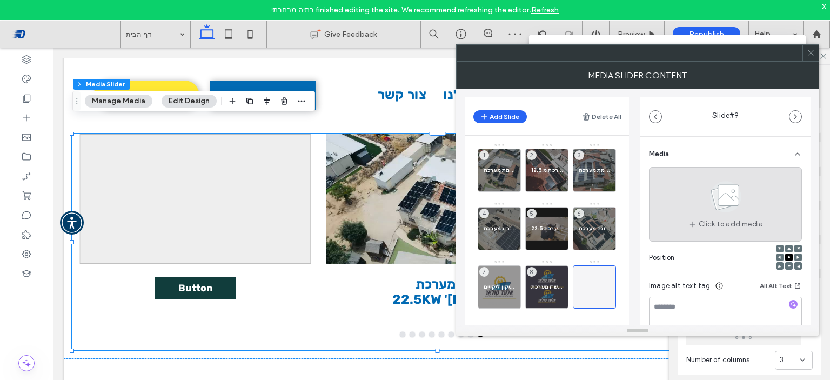
click at [699, 181] on icon at bounding box center [726, 197] width 54 height 36
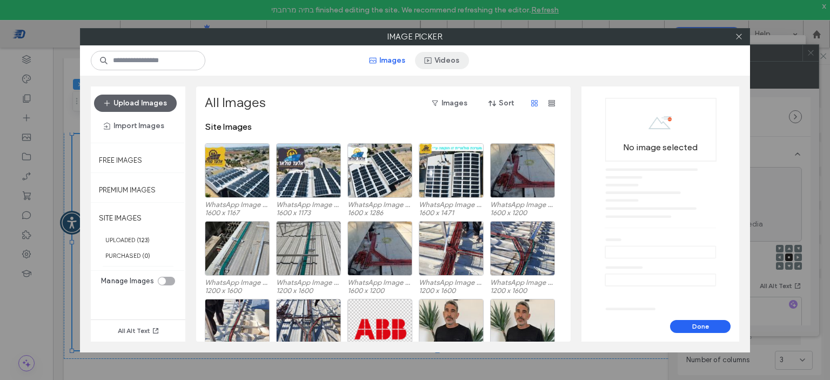
click at [449, 64] on button "Videos" at bounding box center [442, 60] width 54 height 17
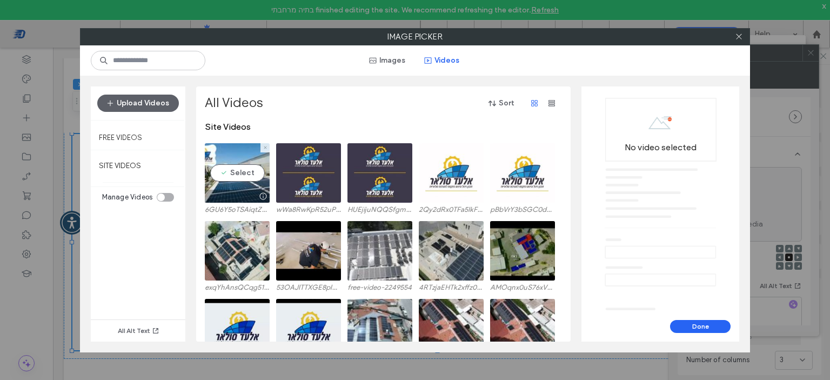
click at [233, 175] on video at bounding box center [237, 172] width 65 height 59
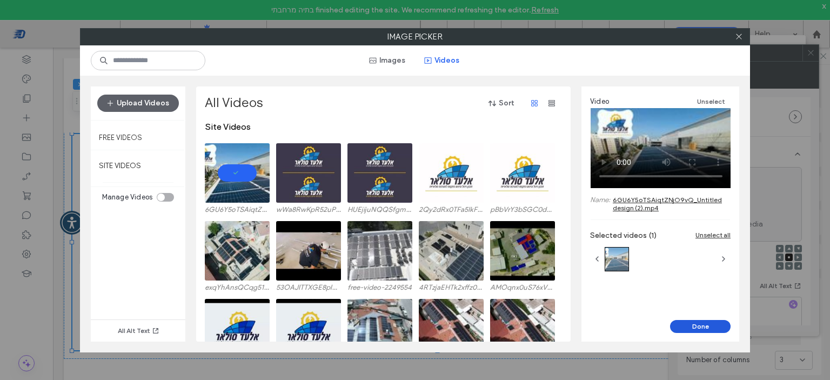
click at [698, 323] on button "Done" at bounding box center [700, 326] width 61 height 13
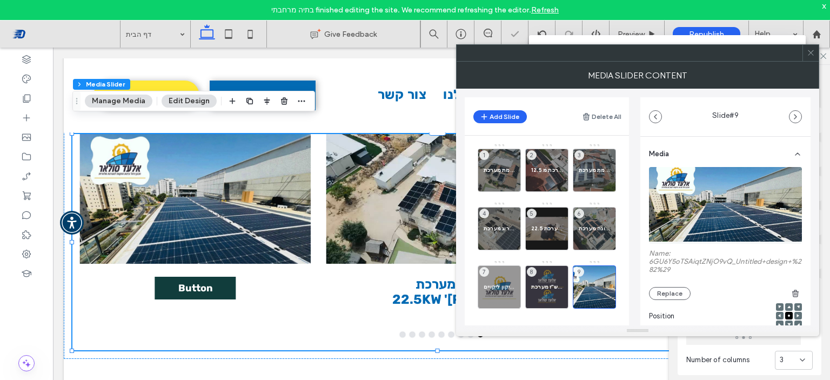
scroll to position [162, 0]
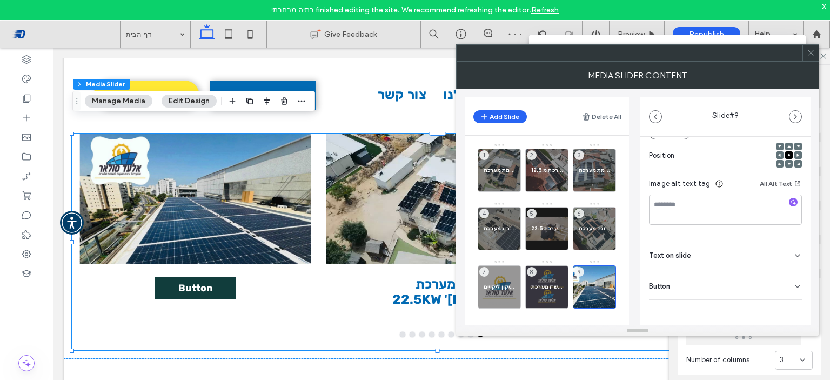
click at [717, 253] on div "Text on slide" at bounding box center [725, 253] width 153 height 30
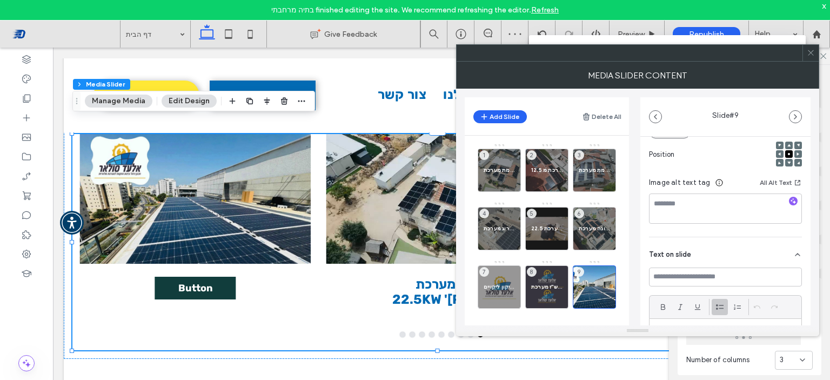
scroll to position [216, 0]
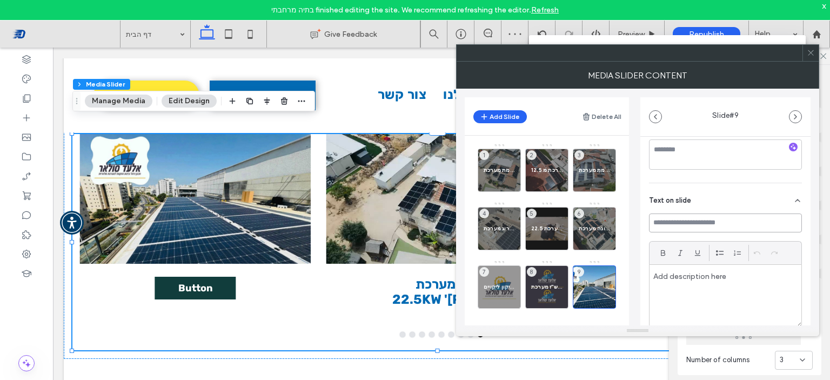
click at [715, 223] on input at bounding box center [725, 222] width 153 height 19
type input "*"
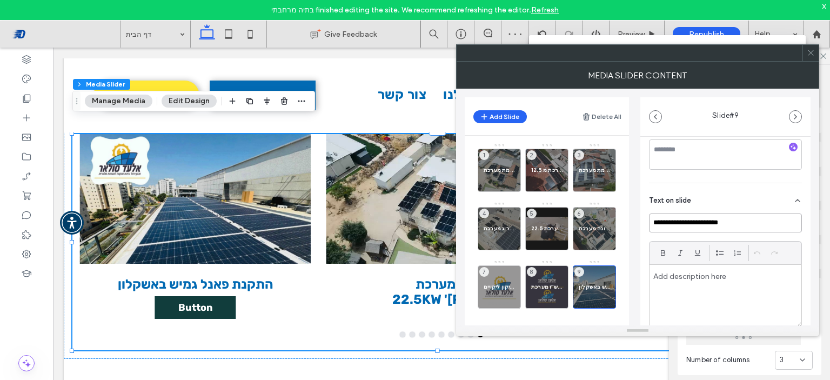
type input "**********"
click at [210, 210] on div at bounding box center [195, 199] width 231 height 130
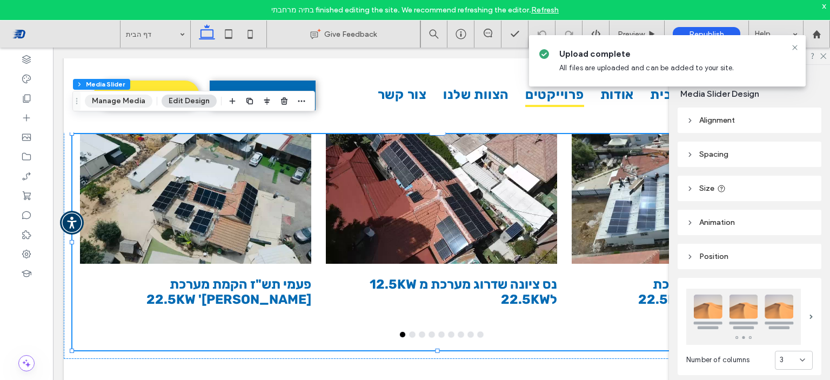
click at [118, 98] on button "Manage Media" at bounding box center [119, 101] width 68 height 13
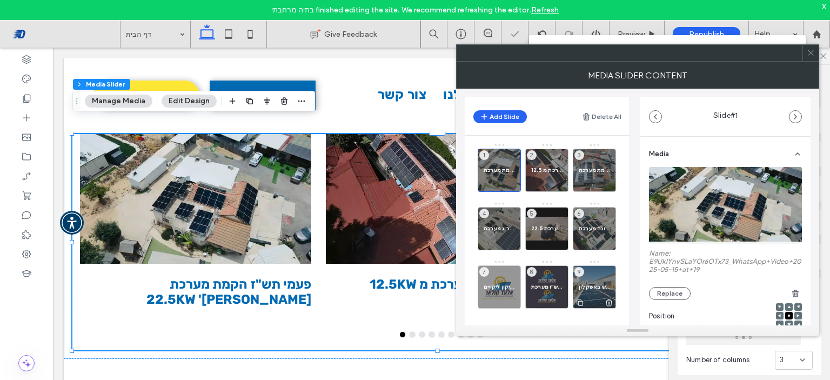
click at [590, 285] on span "התקנת פאנל גמיש באשקלון" at bounding box center [594, 286] width 31 height 7
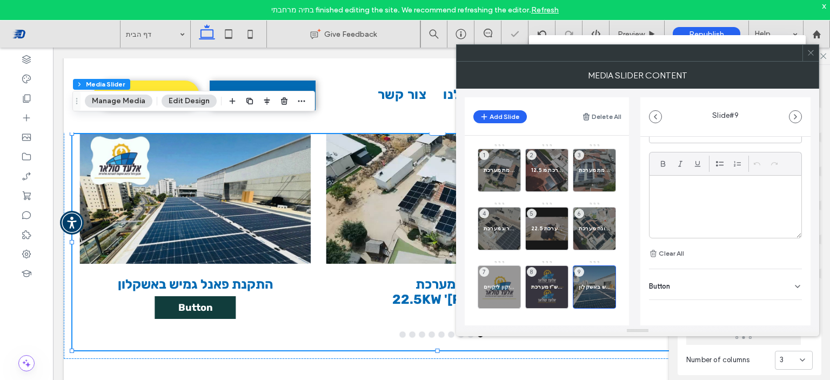
click at [750, 283] on div "Button" at bounding box center [725, 284] width 153 height 30
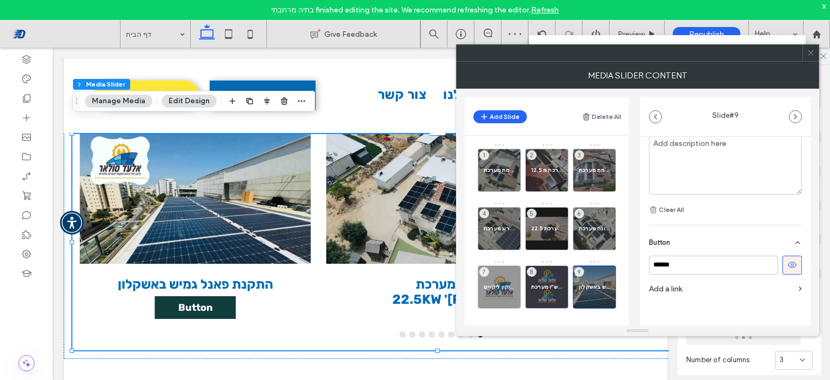
click at [785, 273] on button at bounding box center [791, 265] width 19 height 19
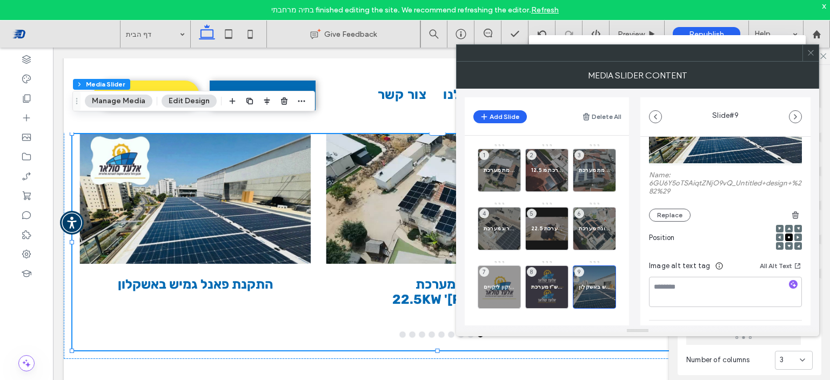
scroll to position [0, 0]
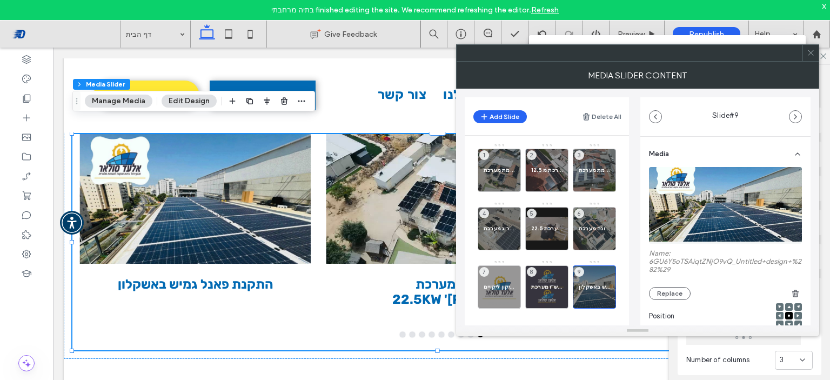
click at [704, 217] on video at bounding box center [725, 204] width 153 height 75
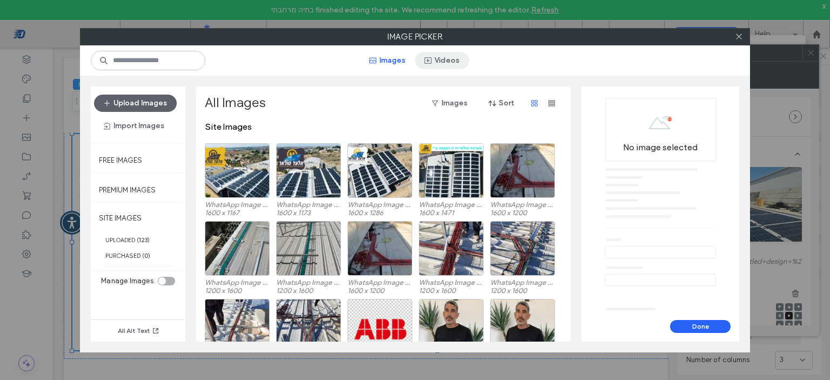
click at [448, 59] on button "Videos" at bounding box center [442, 60] width 54 height 17
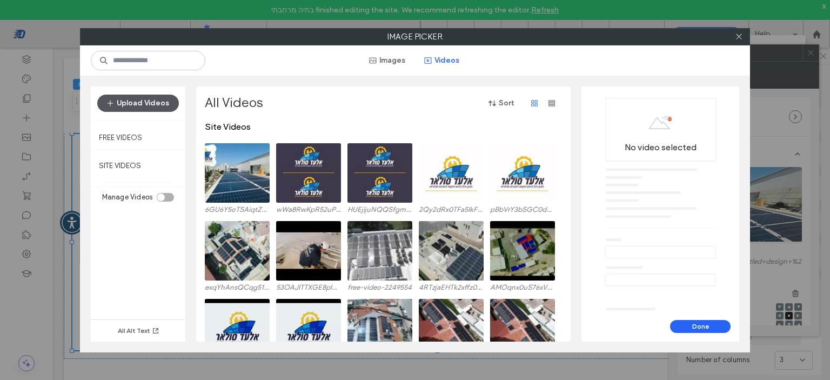
click at [153, 97] on button "Upload Videos" at bounding box center [138, 103] width 82 height 17
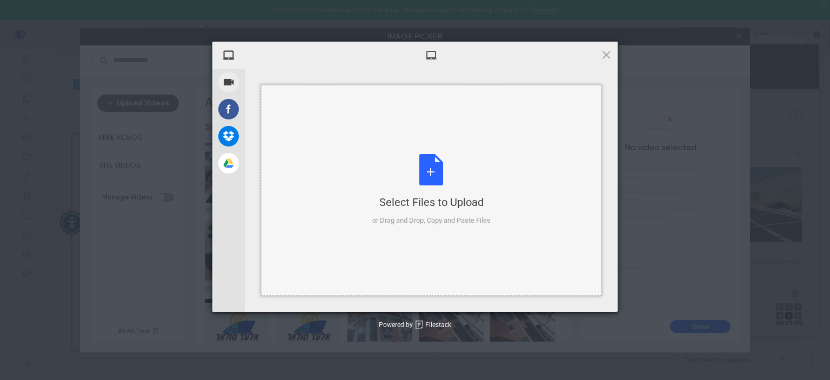
click at [430, 168] on div "Select Files to Upload or Drag and Drop, Copy and Paste Files" at bounding box center [431, 190] width 118 height 72
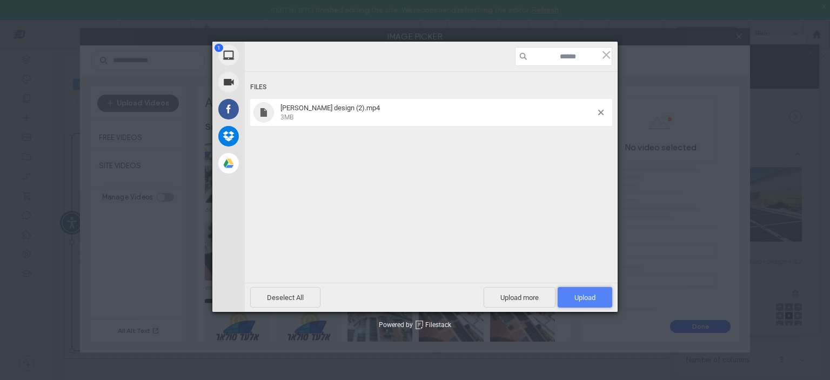
click at [591, 292] on span "Upload 1" at bounding box center [585, 297] width 55 height 21
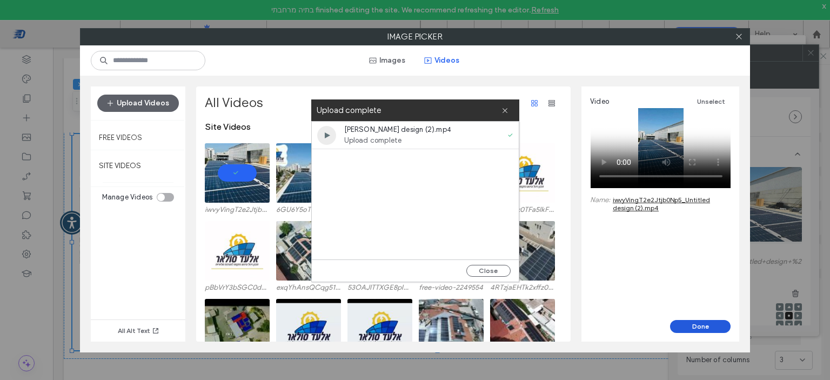
click at [705, 324] on button "Done" at bounding box center [700, 326] width 61 height 13
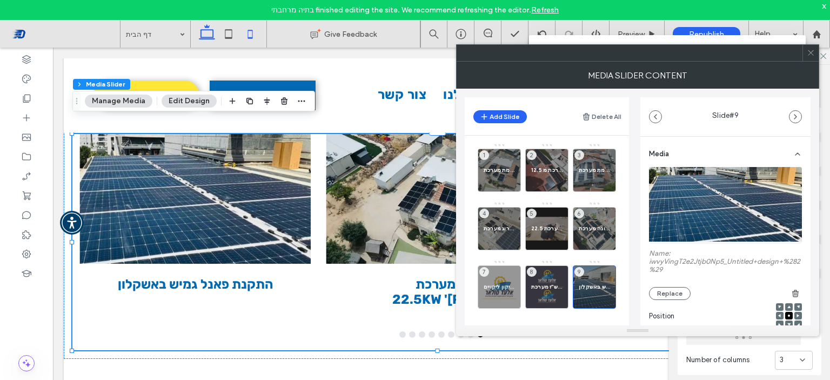
click at [252, 34] on use at bounding box center [249, 34] width 5 height 9
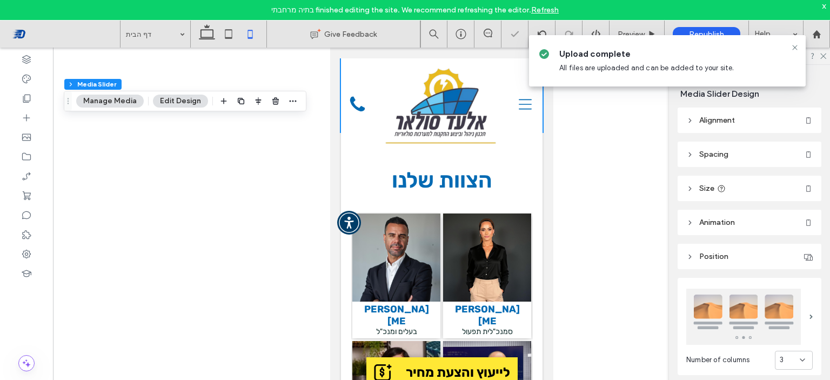
type input "***"
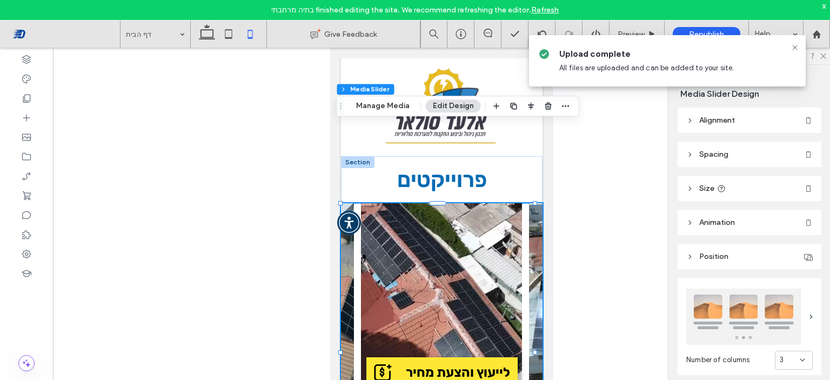
scroll to position [1499, 0]
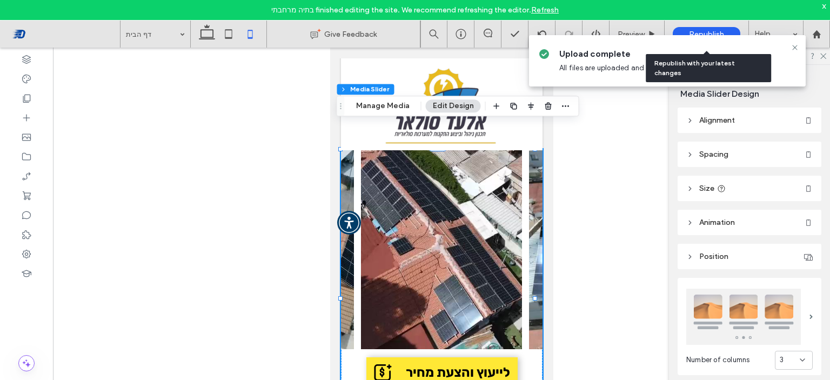
click at [689, 30] on span "Republish" at bounding box center [706, 34] width 35 height 9
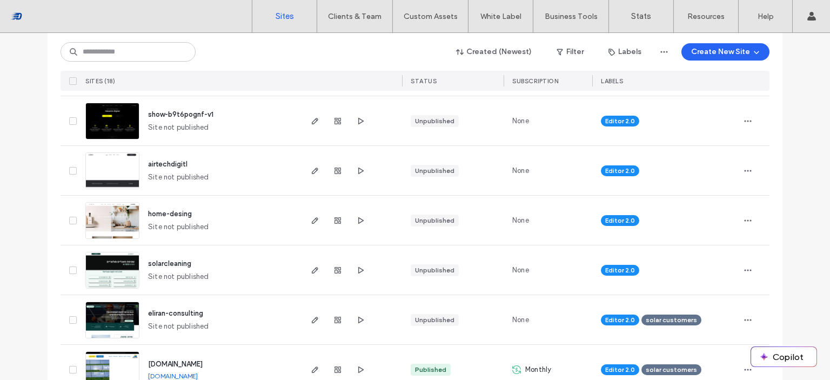
scroll to position [378, 0]
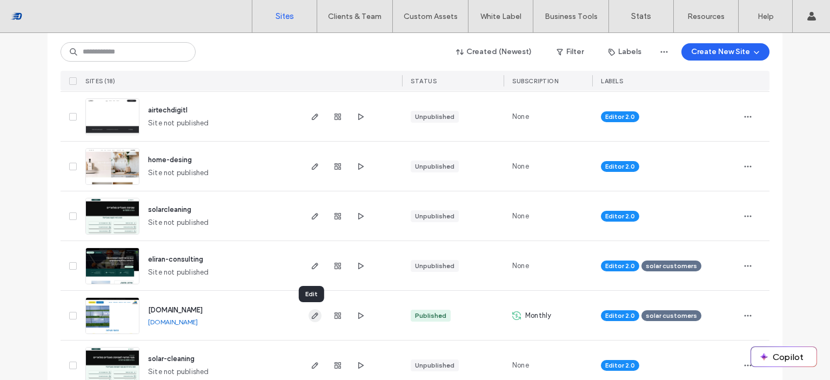
click at [311, 317] on icon "button" at bounding box center [315, 315] width 9 height 9
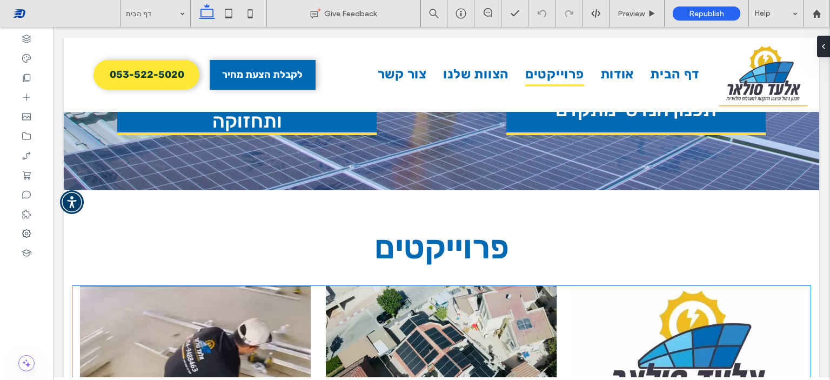
scroll to position [1804, 0]
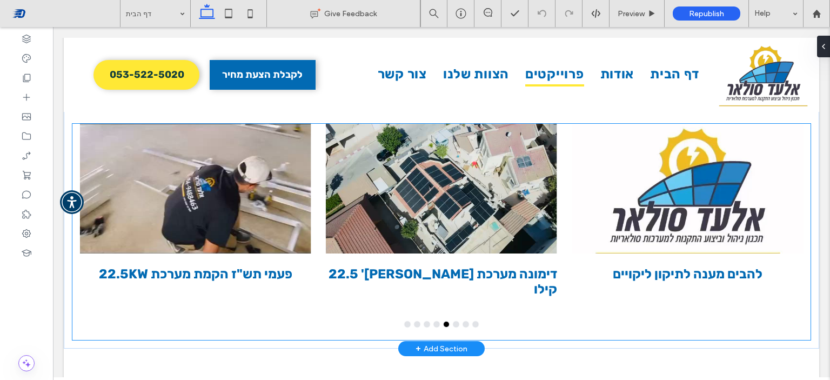
click at [309, 225] on div "פעמי תש"ז הקמת מערכת 22.5KW" at bounding box center [195, 217] width 246 height 186
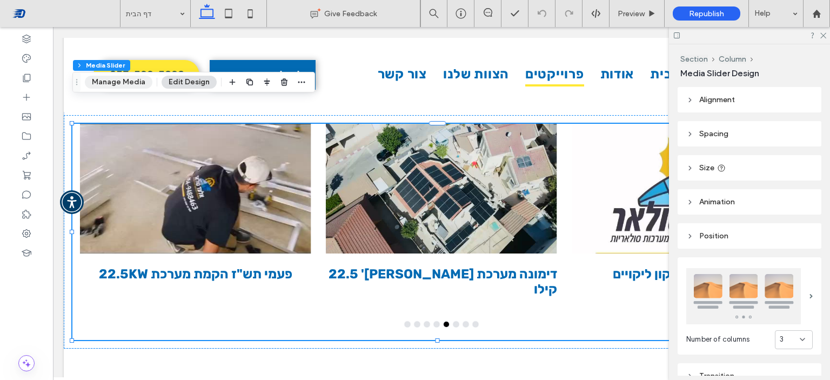
click at [128, 79] on button "Manage Media" at bounding box center [119, 82] width 68 height 13
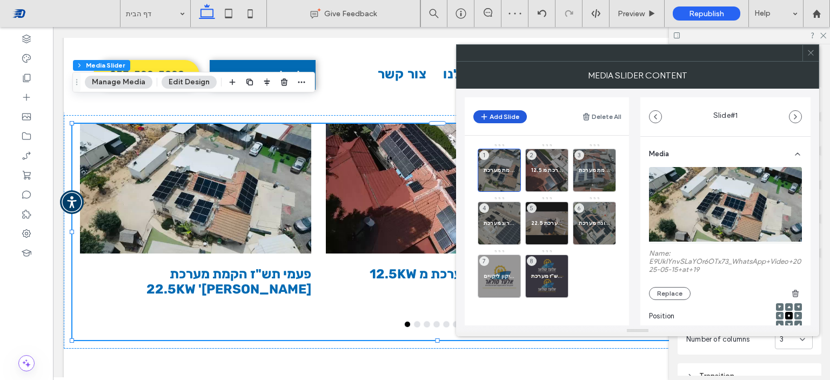
click at [518, 118] on button "Add Slide" at bounding box center [499, 116] width 53 height 13
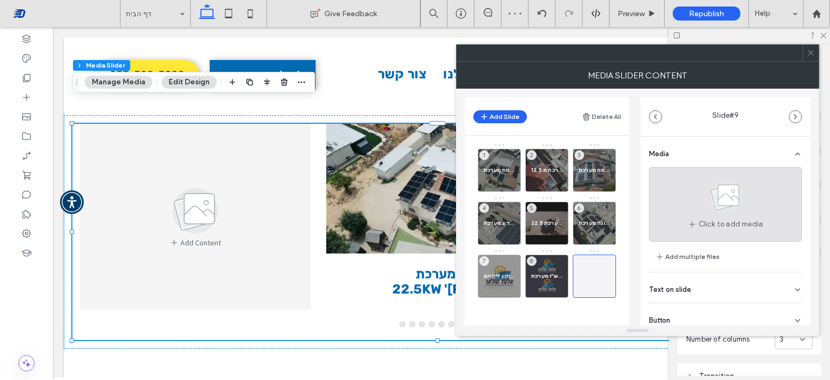
click at [749, 208] on icon at bounding box center [726, 197] width 54 height 36
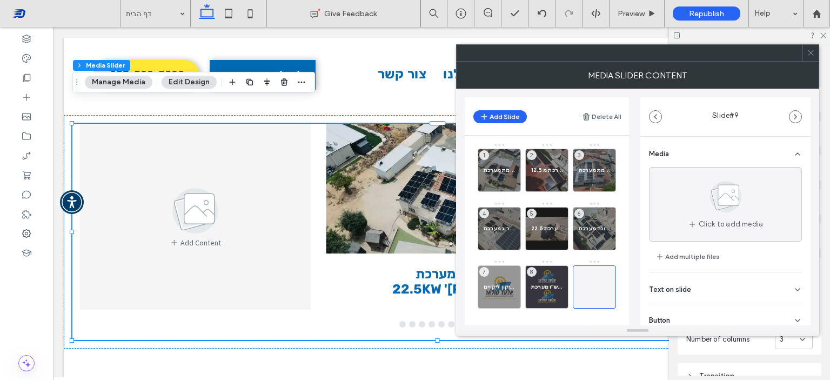
click at [732, 221] on div "No image selected" at bounding box center [660, 202] width 158 height 233
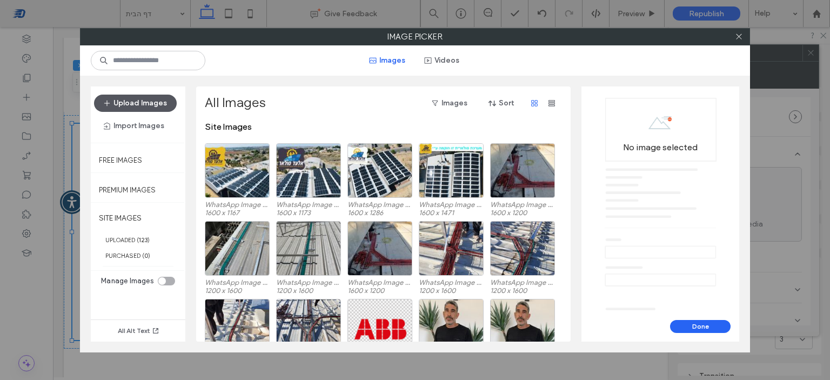
click at [166, 97] on button "Upload Images" at bounding box center [135, 103] width 83 height 17
click at [737, 36] on icon at bounding box center [739, 36] width 8 height 8
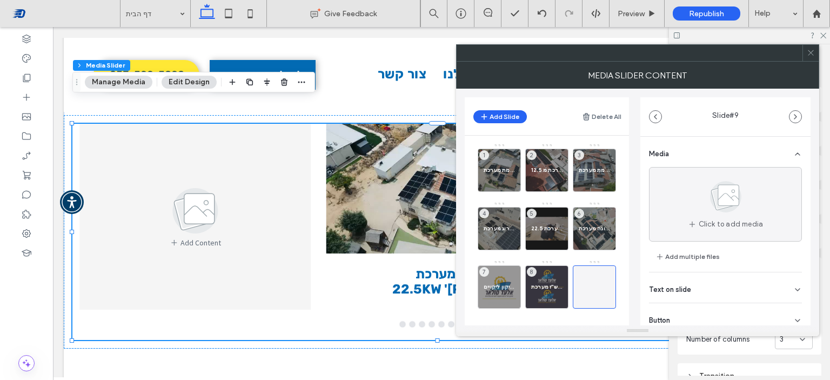
click at [710, 293] on div "Text on slide" at bounding box center [725, 287] width 153 height 30
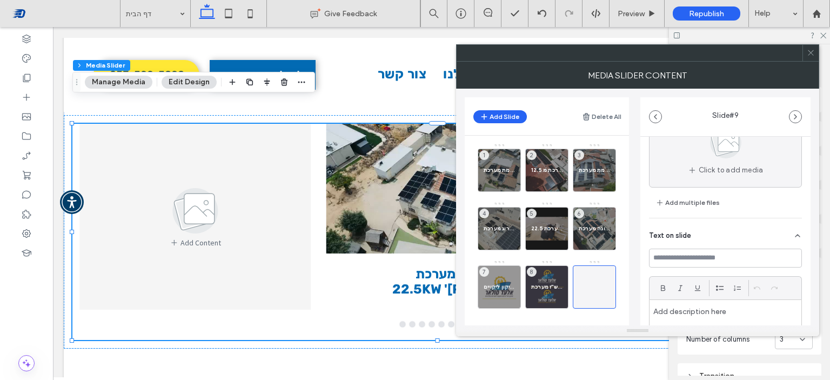
scroll to position [108, 0]
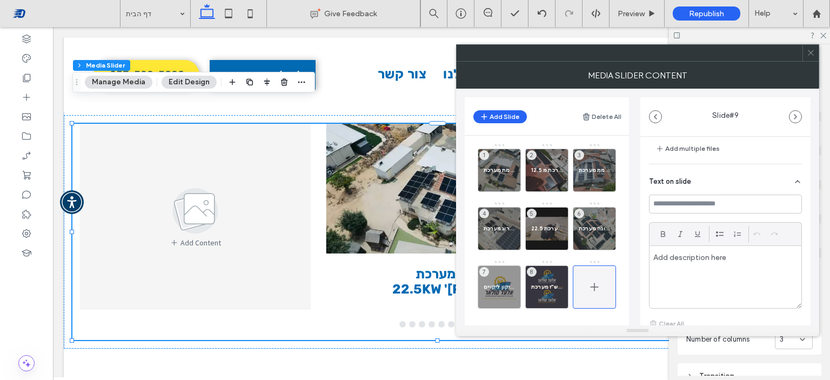
click at [604, 286] on div at bounding box center [594, 286] width 43 height 43
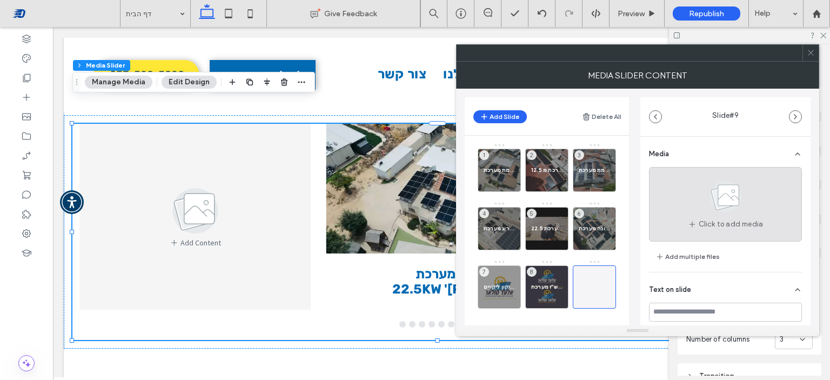
click at [687, 203] on div "Click to add media" at bounding box center [725, 204] width 153 height 75
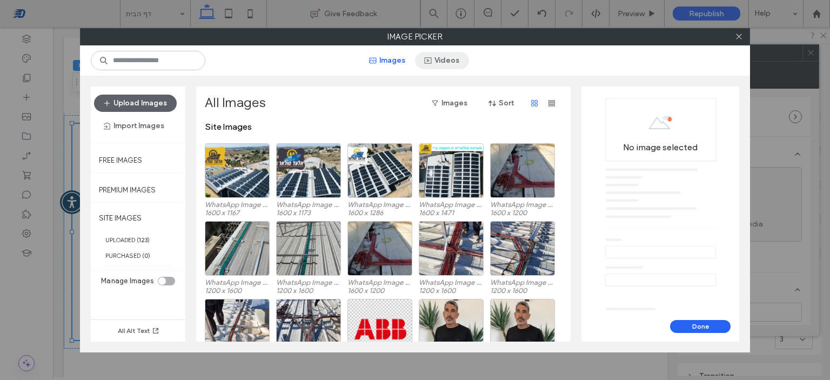
click at [446, 53] on button "Videos" at bounding box center [442, 60] width 54 height 17
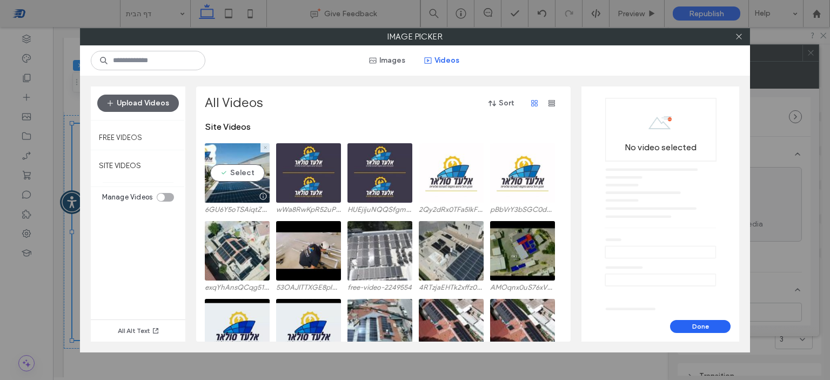
click at [239, 157] on video at bounding box center [237, 172] width 65 height 59
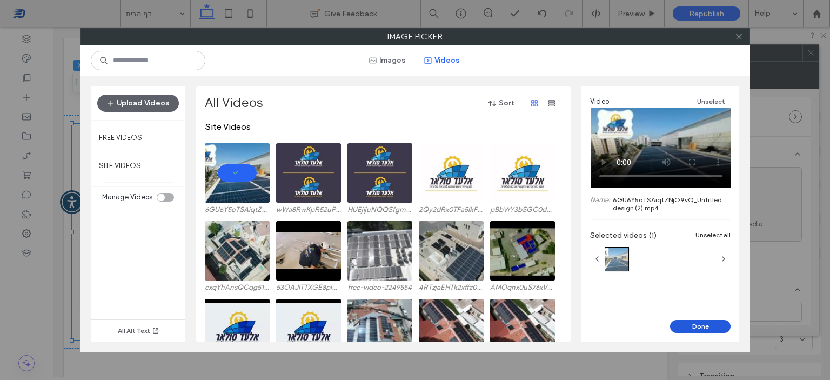
click at [705, 325] on button "Done" at bounding box center [700, 326] width 61 height 13
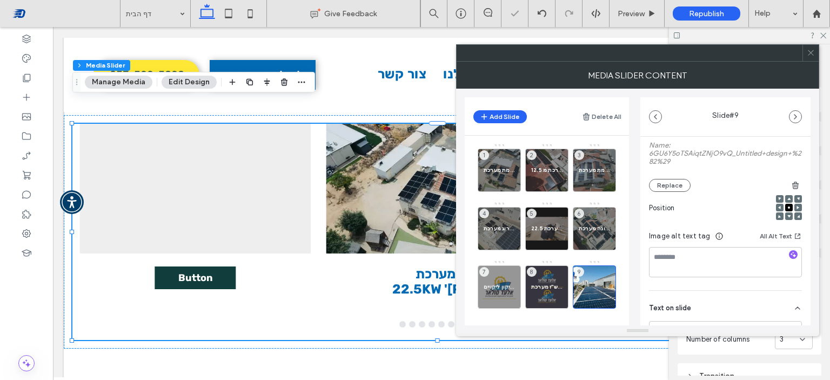
scroll to position [162, 0]
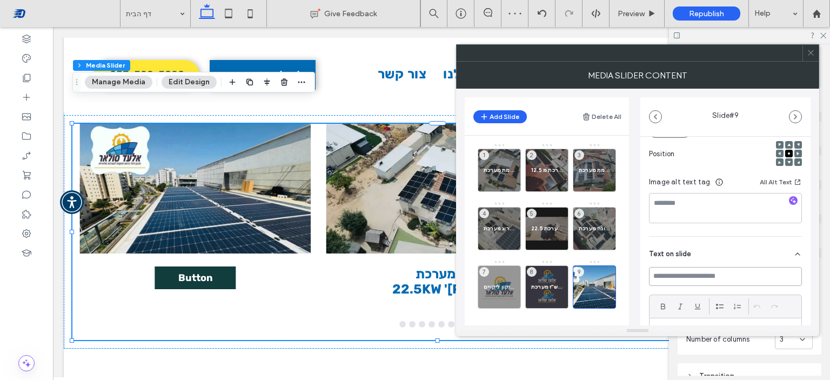
click at [700, 282] on input at bounding box center [725, 276] width 153 height 19
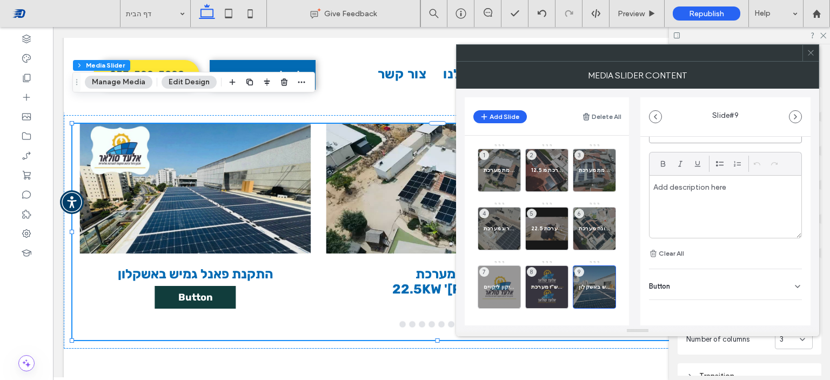
type input "**********"
click at [724, 279] on div "Button" at bounding box center [725, 284] width 153 height 30
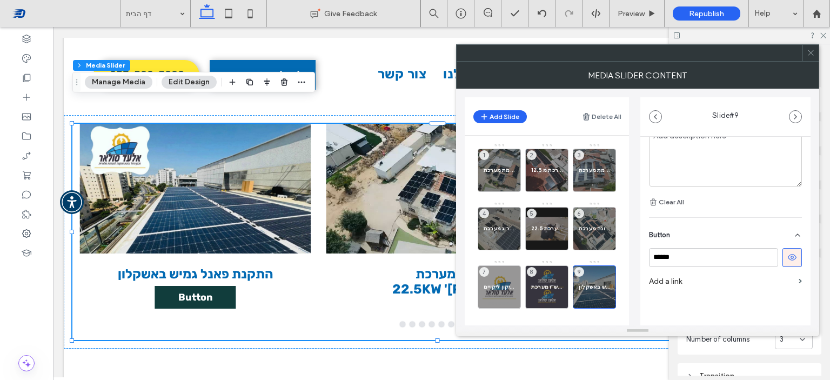
click at [787, 259] on icon at bounding box center [792, 257] width 10 height 10
click at [811, 54] on icon at bounding box center [811, 53] width 8 height 8
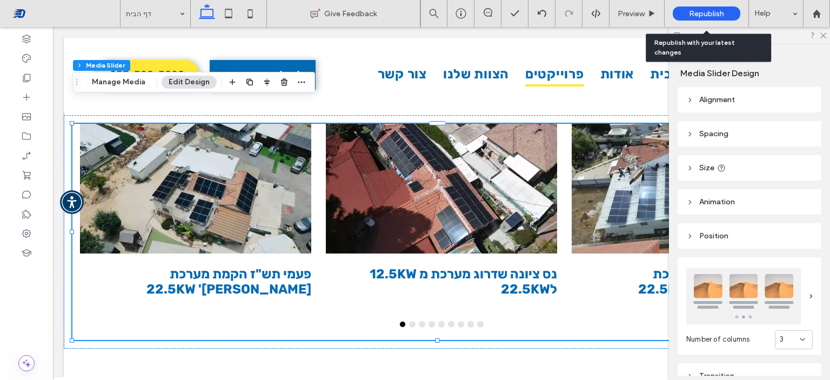
click at [706, 11] on span "Republish" at bounding box center [706, 13] width 35 height 9
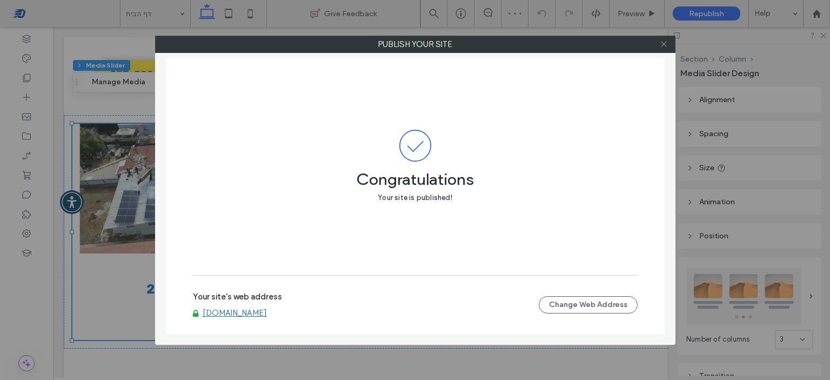
click at [665, 43] on icon at bounding box center [664, 44] width 8 height 8
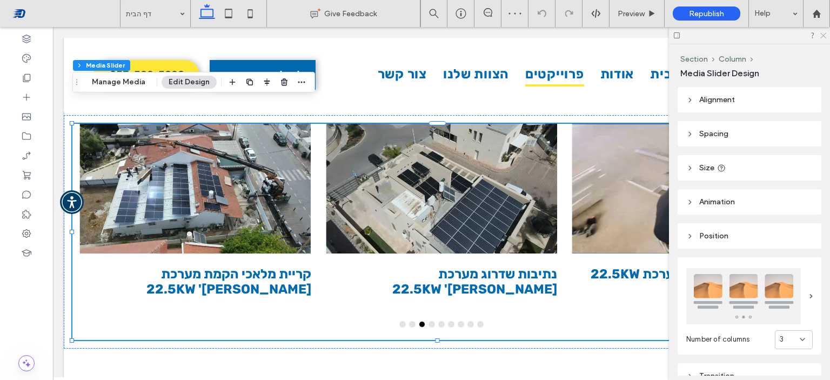
click at [821, 36] on icon at bounding box center [822, 34] width 7 height 7
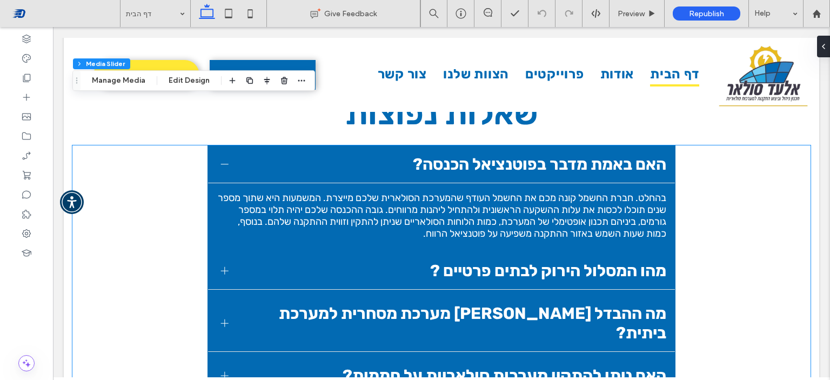
scroll to position [2776, 0]
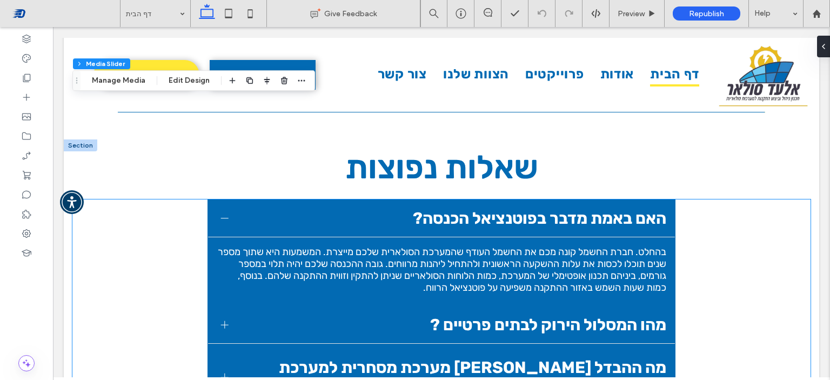
click at [277, 209] on span "האם באמת מדבר בפוטנציאל הכנסה?" at bounding box center [451, 218] width 429 height 19
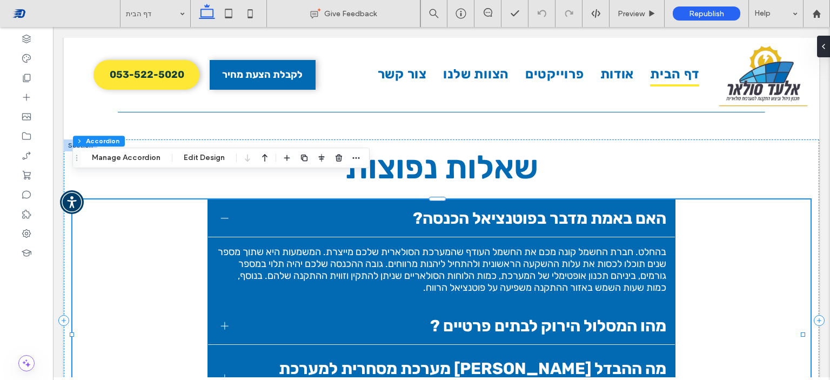
click at [566, 209] on span "האם באמת מדבר בפוטנציאל הכנסה?" at bounding box center [451, 218] width 429 height 19
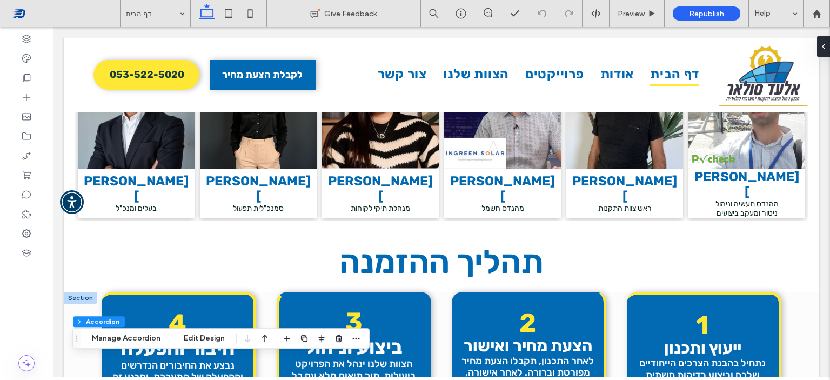
scroll to position [2074, 0]
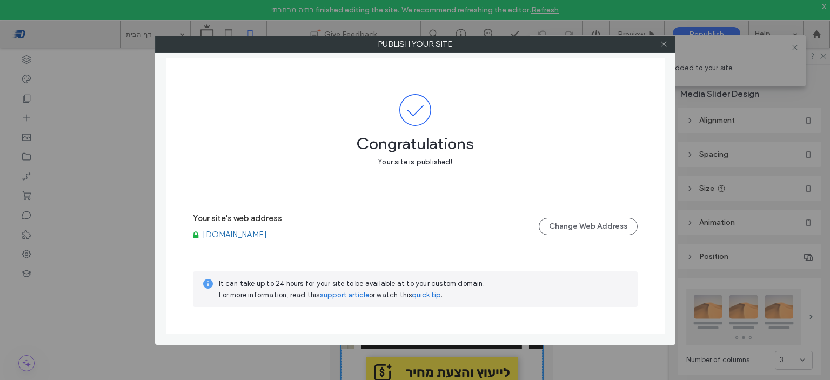
click at [662, 44] on icon at bounding box center [664, 44] width 8 height 8
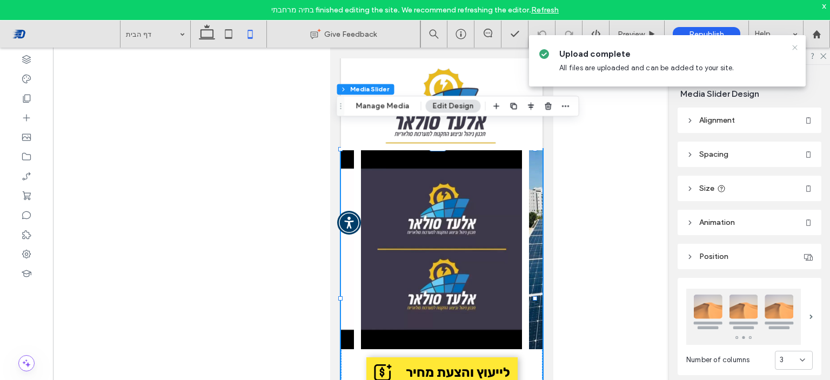
click at [795, 47] on icon at bounding box center [795, 47] width 9 height 9
